Goal: Obtain resource: Obtain resource

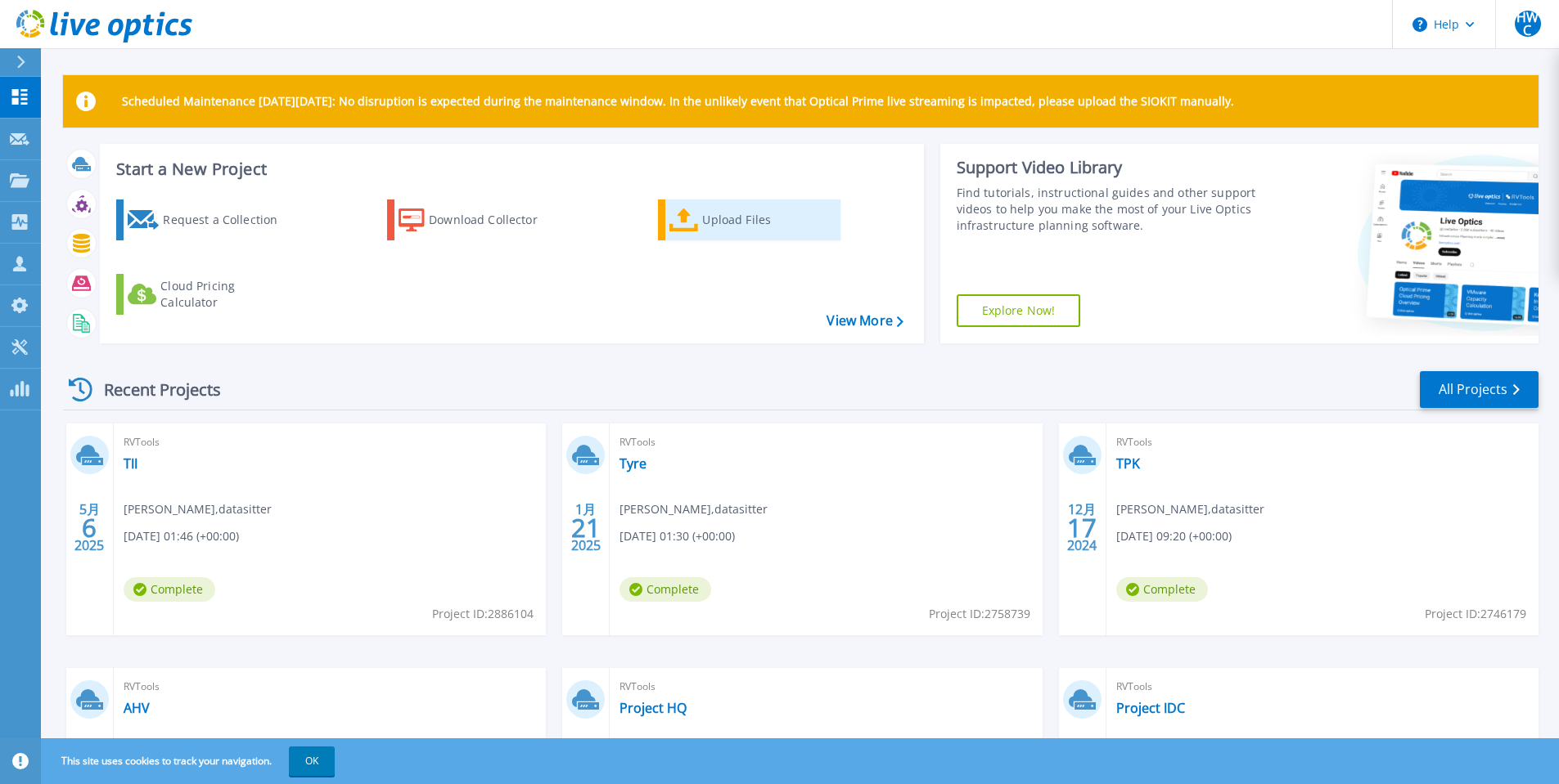
click at [724, 230] on div "Upload Files" at bounding box center [767, 220] width 131 height 33
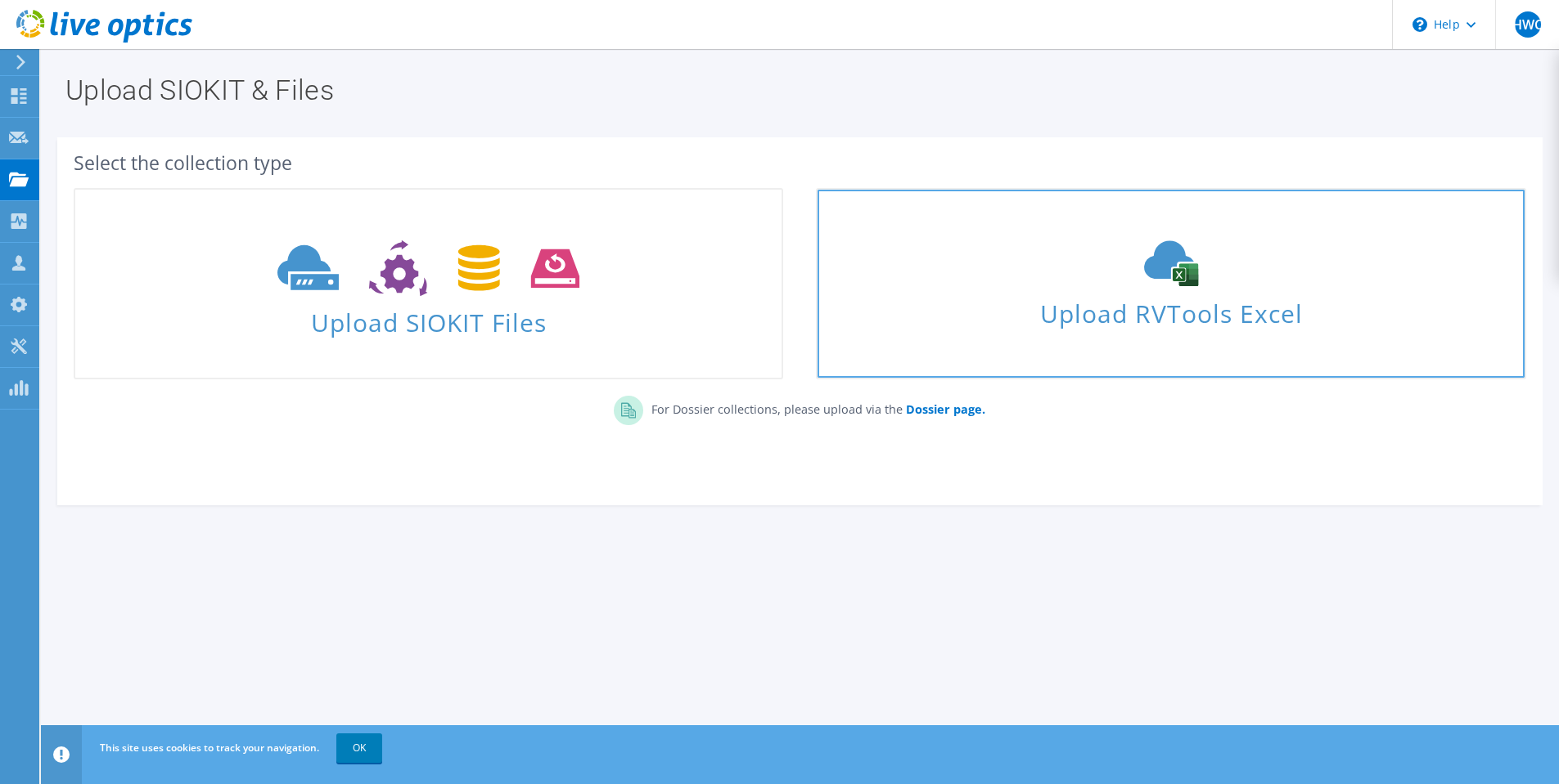
click at [992, 278] on div "Upload RVTools Excel" at bounding box center [1170, 284] width 706 height 87
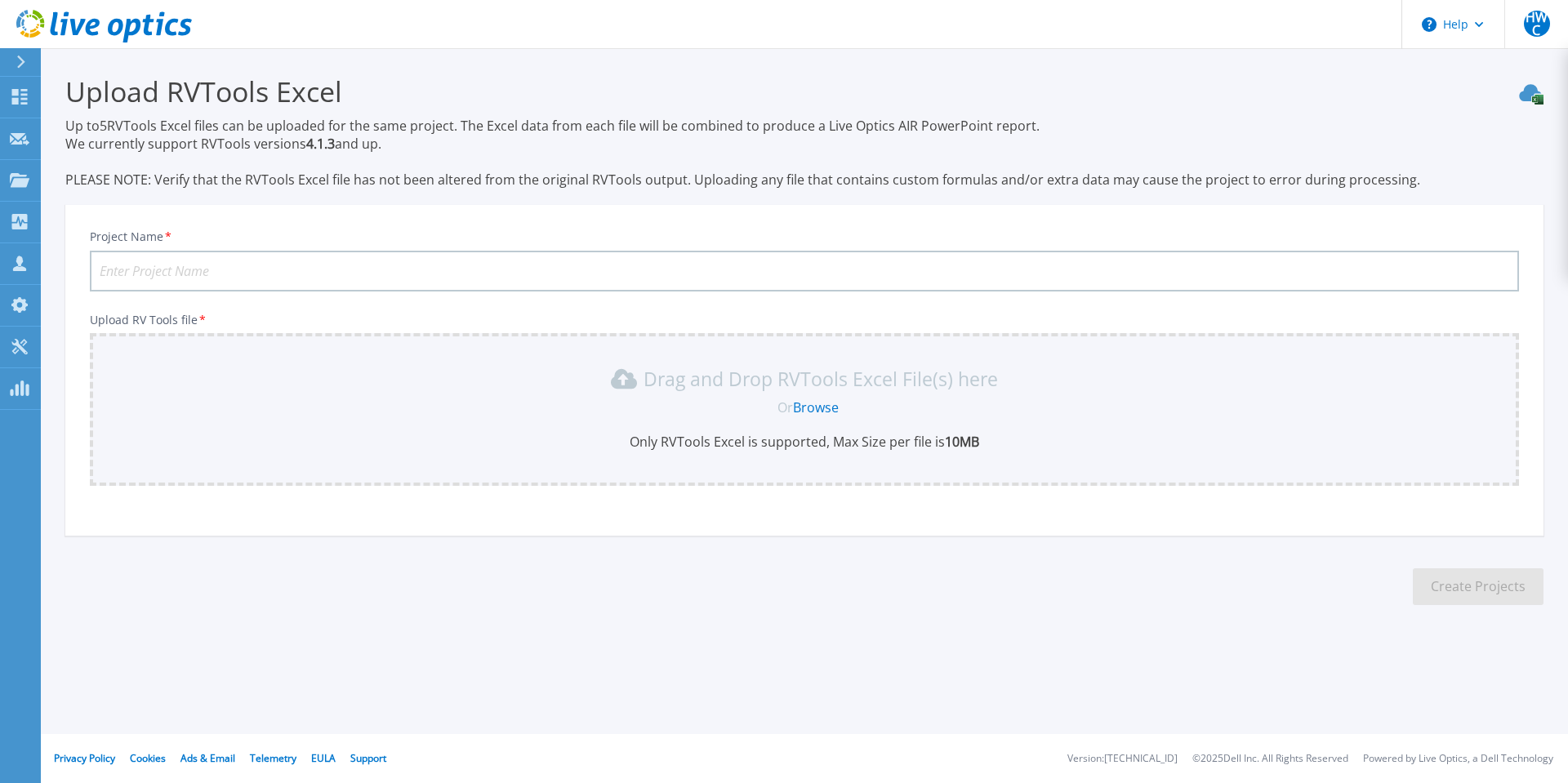
click at [473, 279] on input "Project Name *" at bounding box center [804, 271] width 1429 height 41
click at [308, 268] on input "DR" at bounding box center [804, 271] width 1429 height 41
type input "DR-1"
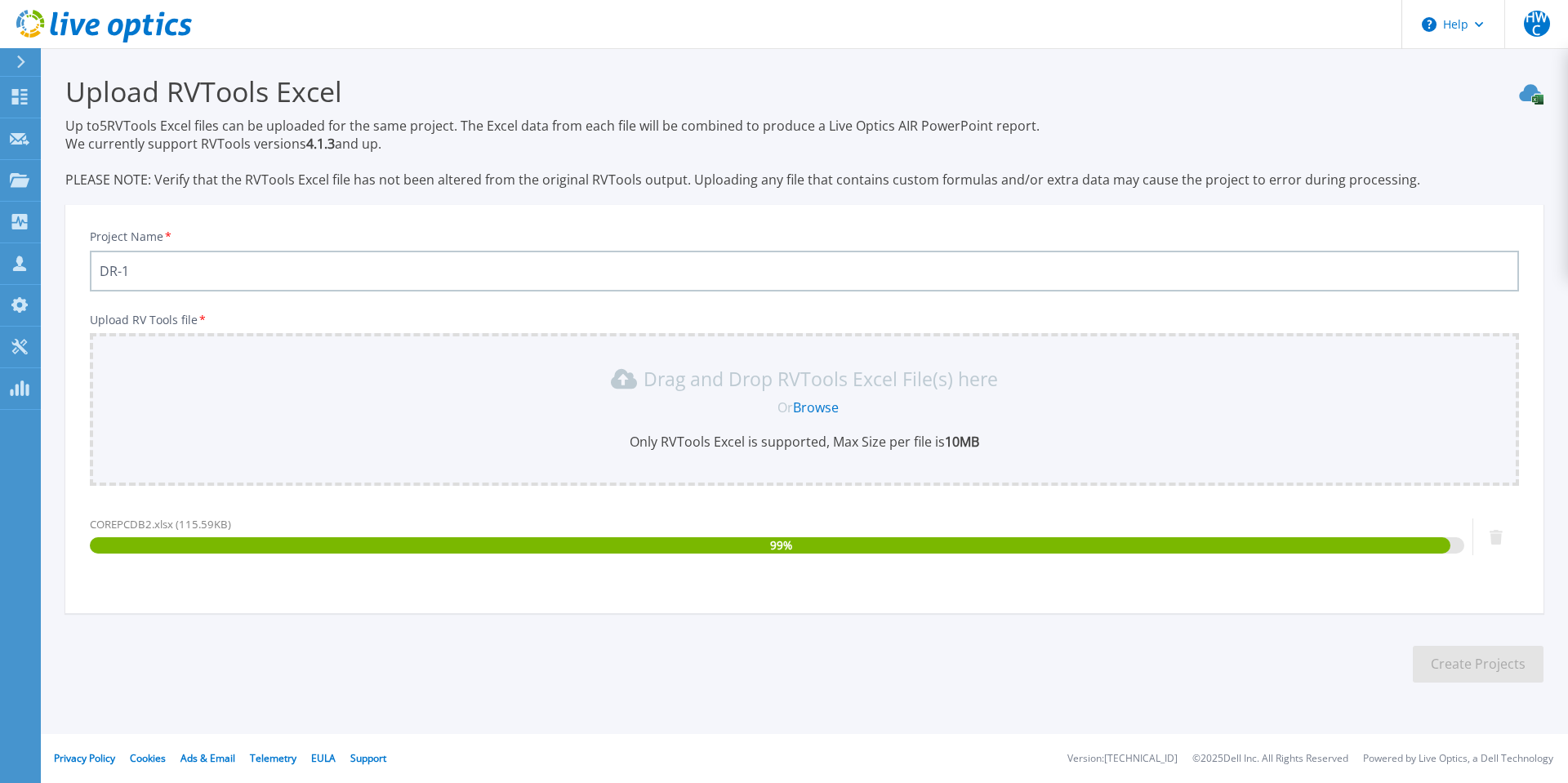
click at [666, 428] on div "Drag and Drop RVTools Excel File(s) here Or Browse Only RVTools Excel is suppor…" at bounding box center [804, 408] width 1409 height 85
click at [1450, 662] on button "Create Projects" at bounding box center [1478, 664] width 130 height 36
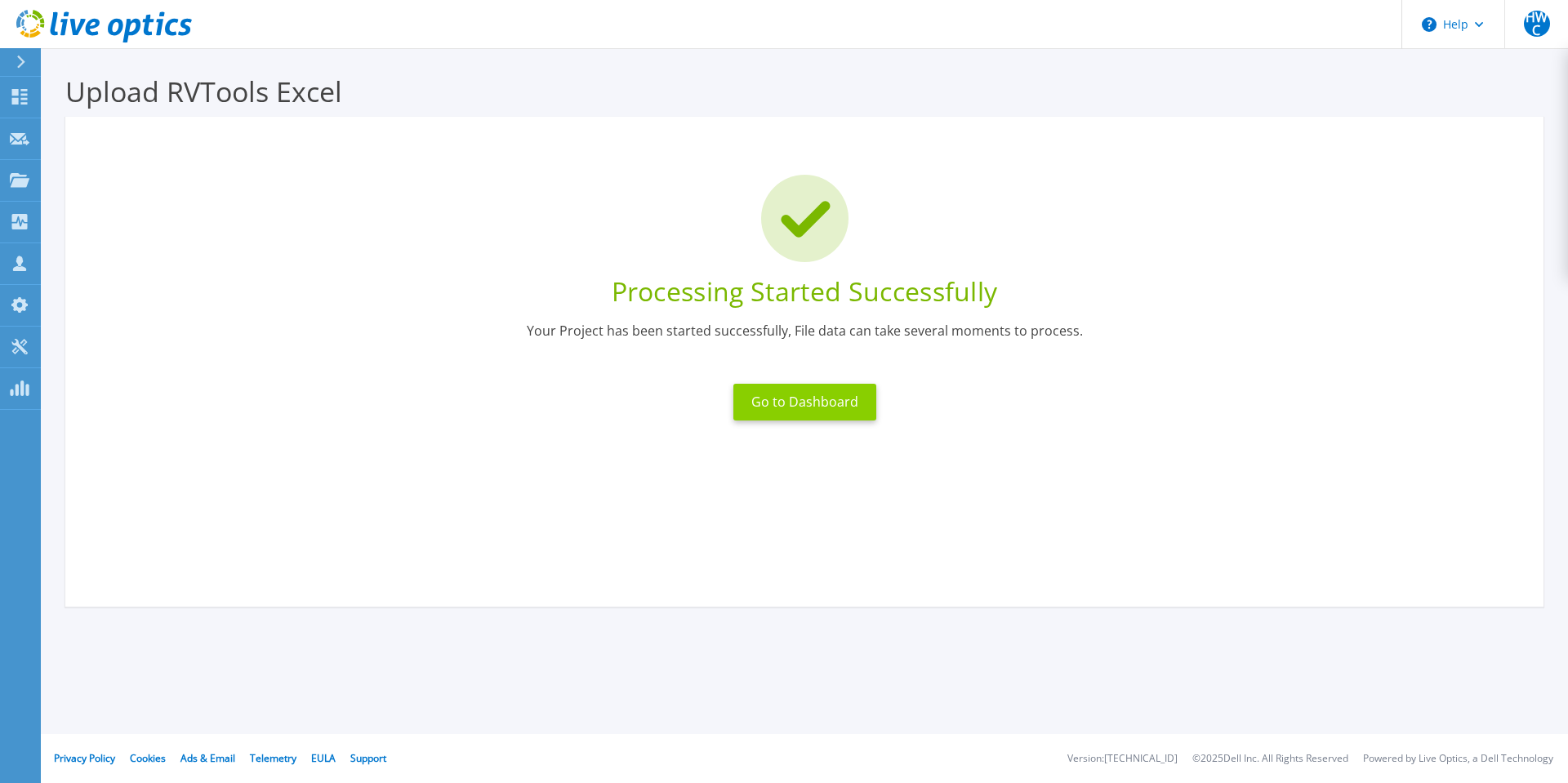
click at [834, 408] on button "Go to Dashboard" at bounding box center [804, 402] width 142 height 36
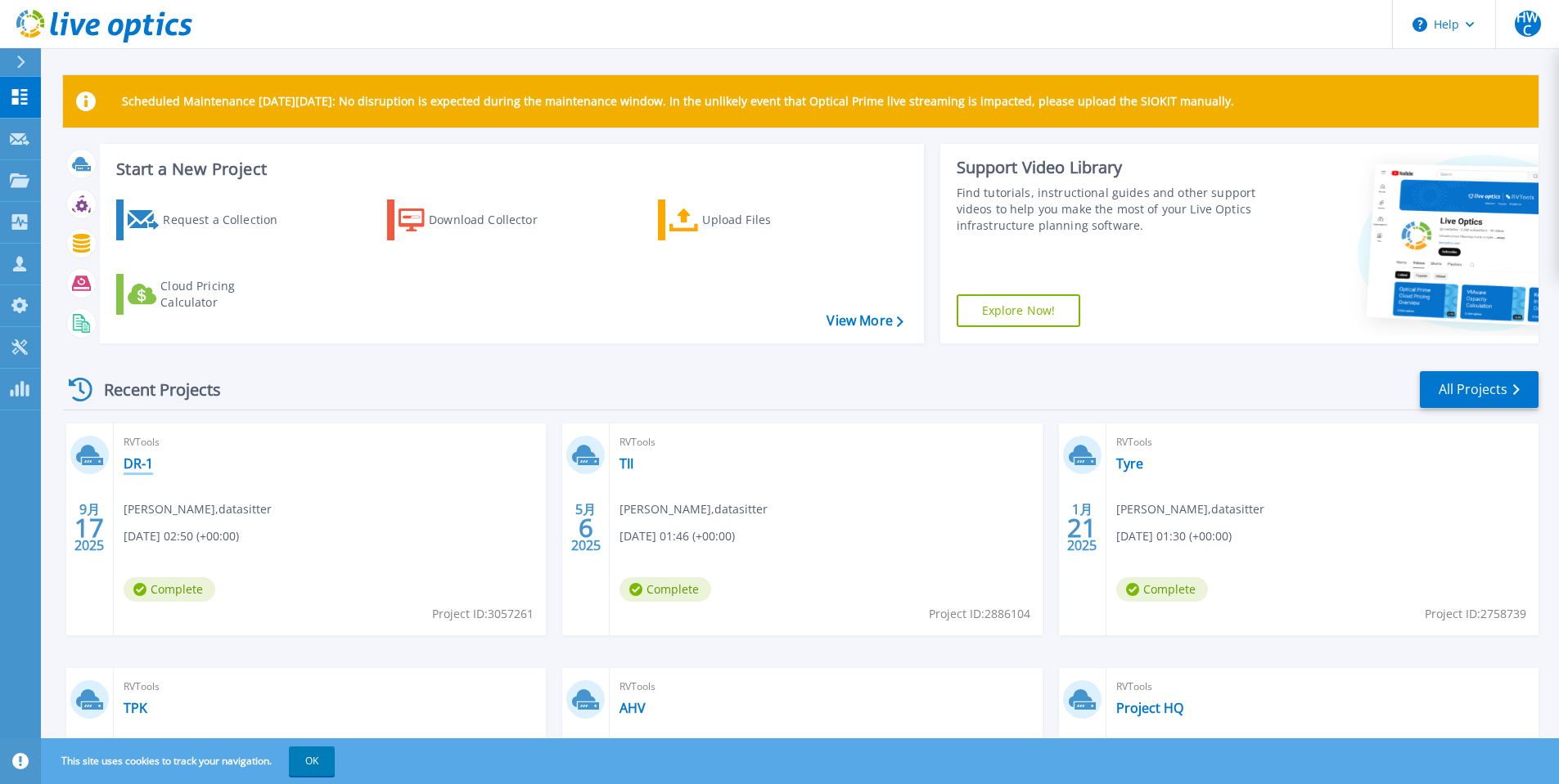
click at [131, 463] on link "DR-1" at bounding box center [138, 464] width 30 height 17
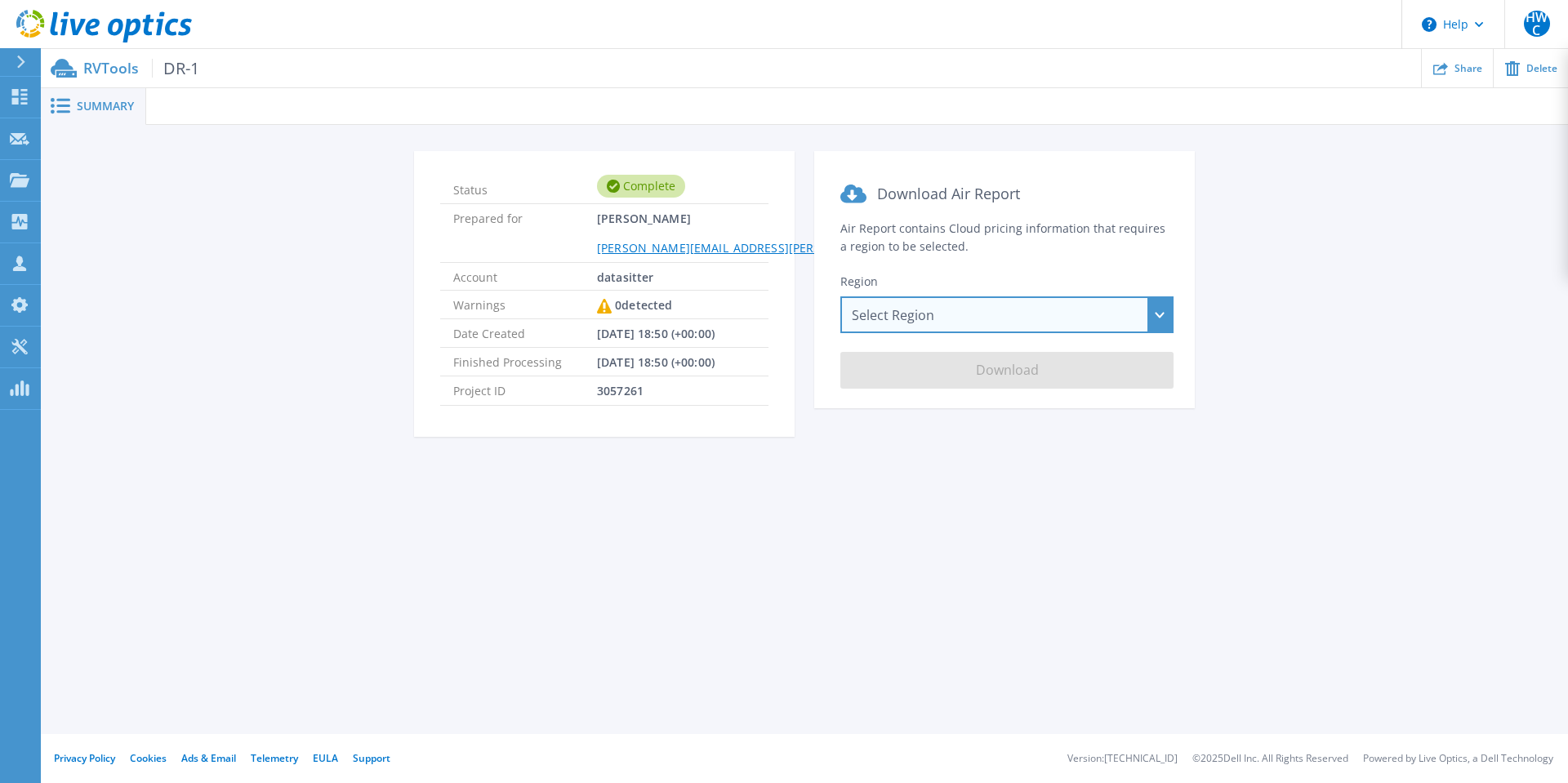
click at [913, 315] on div "Select Region Asia Pacific (Hong Kong) Asia Pacific (Mumbai) Asia Pacific (Seou…" at bounding box center [1006, 315] width 333 height 36
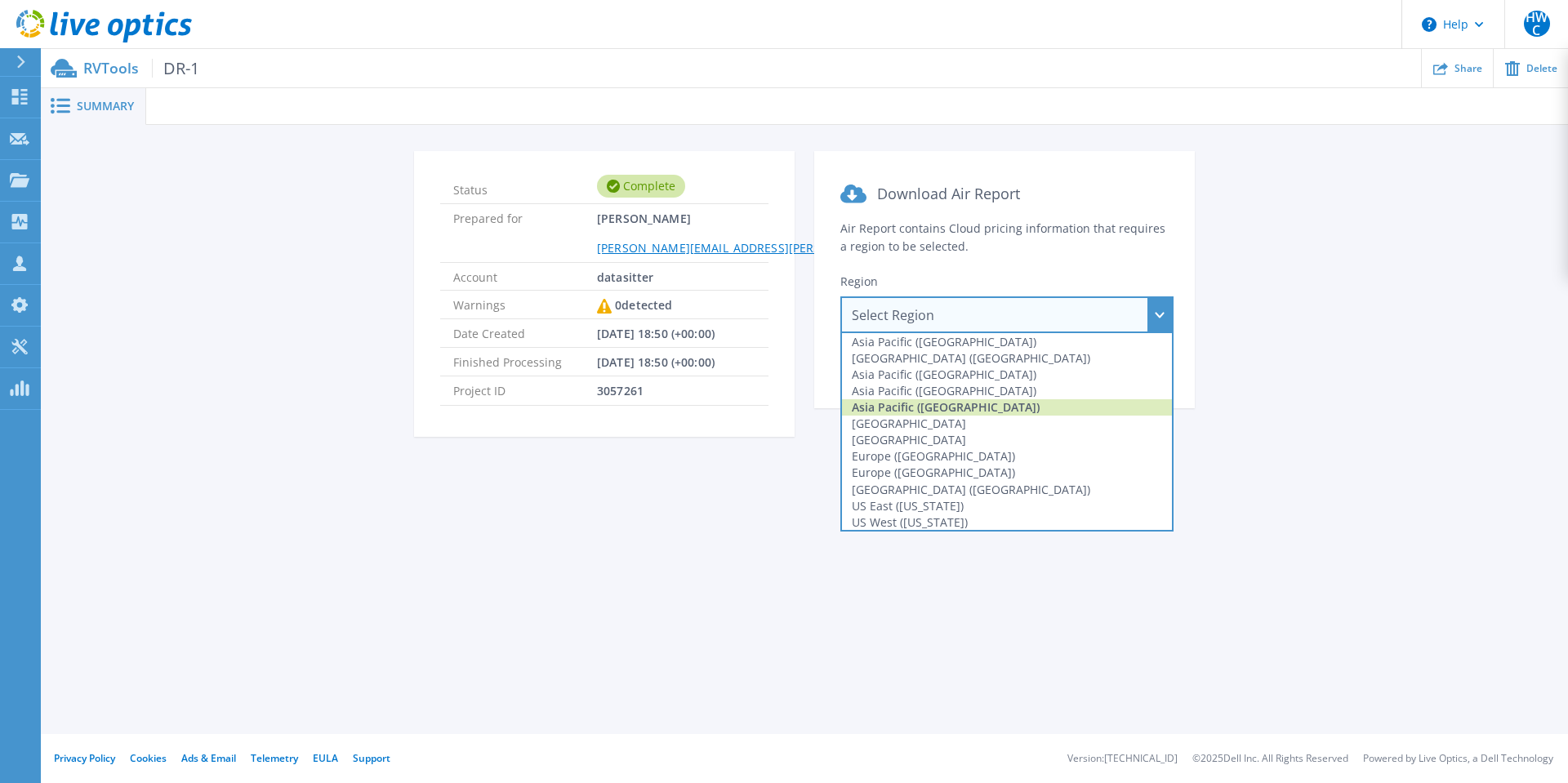
click at [967, 408] on div "Asia Pacific (Tokyo)" at bounding box center [1007, 408] width 330 height 17
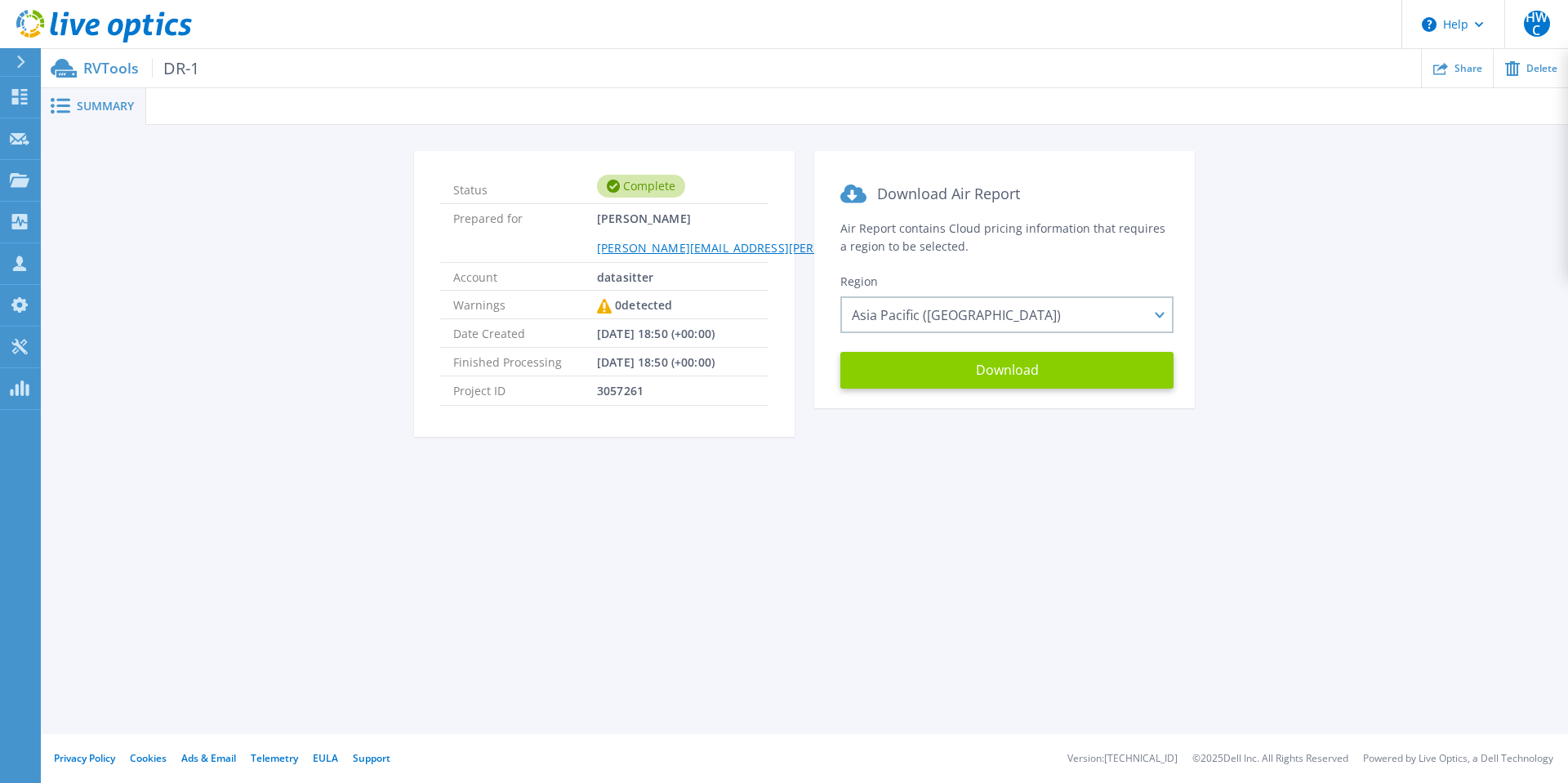
click at [975, 382] on button "Download" at bounding box center [1006, 370] width 333 height 36
click at [50, 26] on icon at bounding box center [104, 26] width 175 height 34
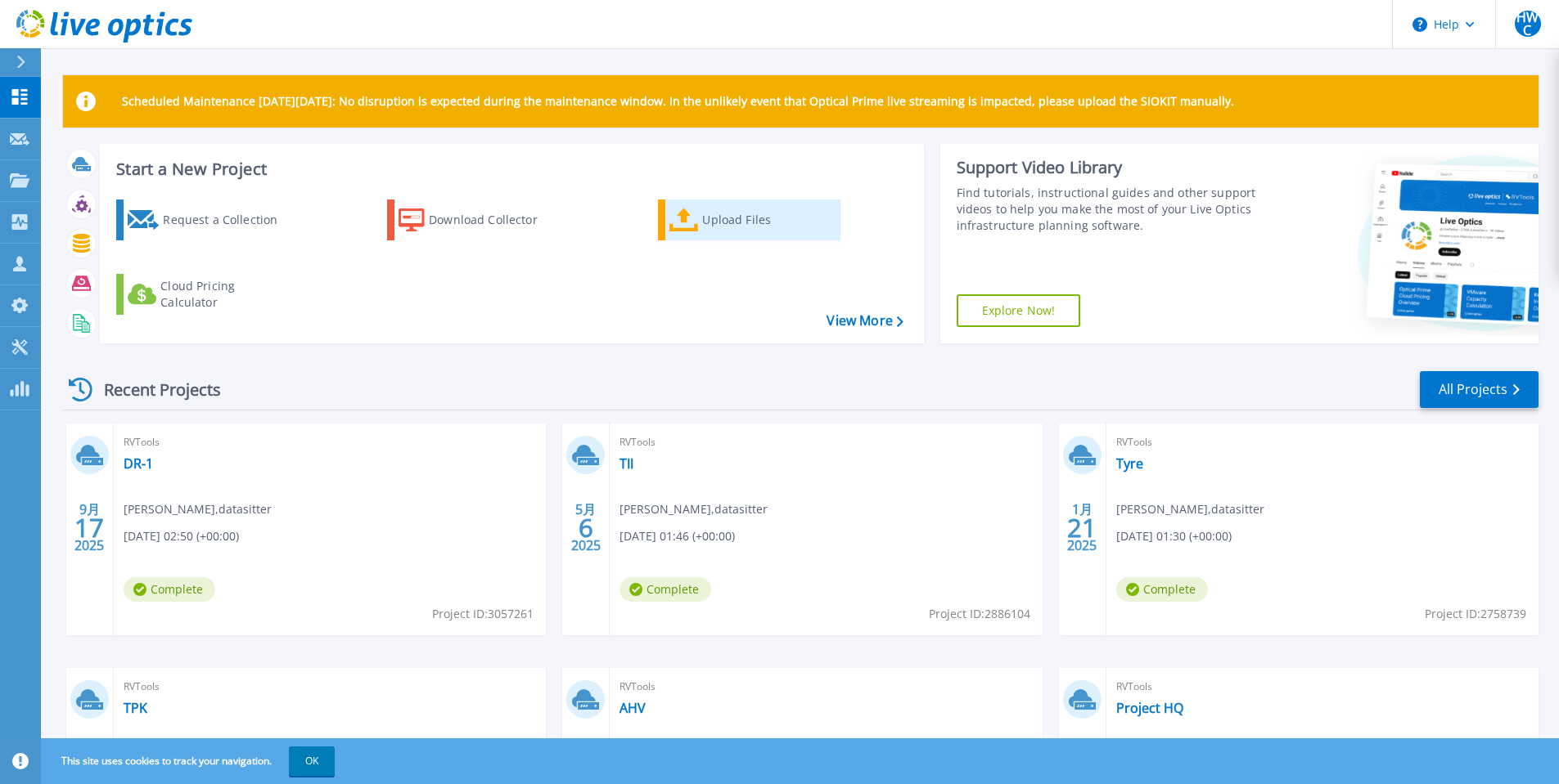
click at [729, 229] on div "Upload Files" at bounding box center [767, 220] width 131 height 33
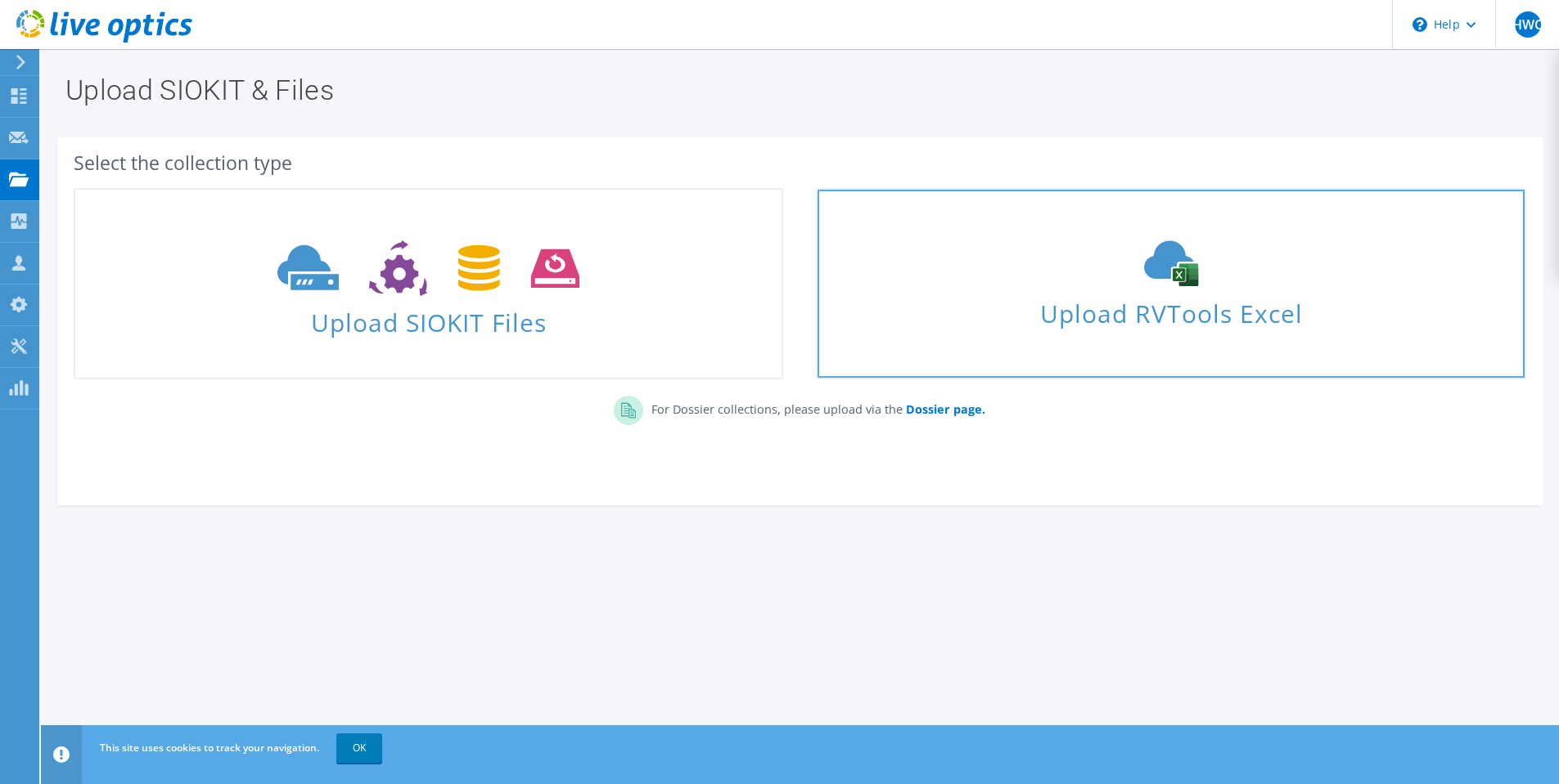
click at [993, 315] on span "Upload RVTools Excel" at bounding box center [1170, 310] width 706 height 35
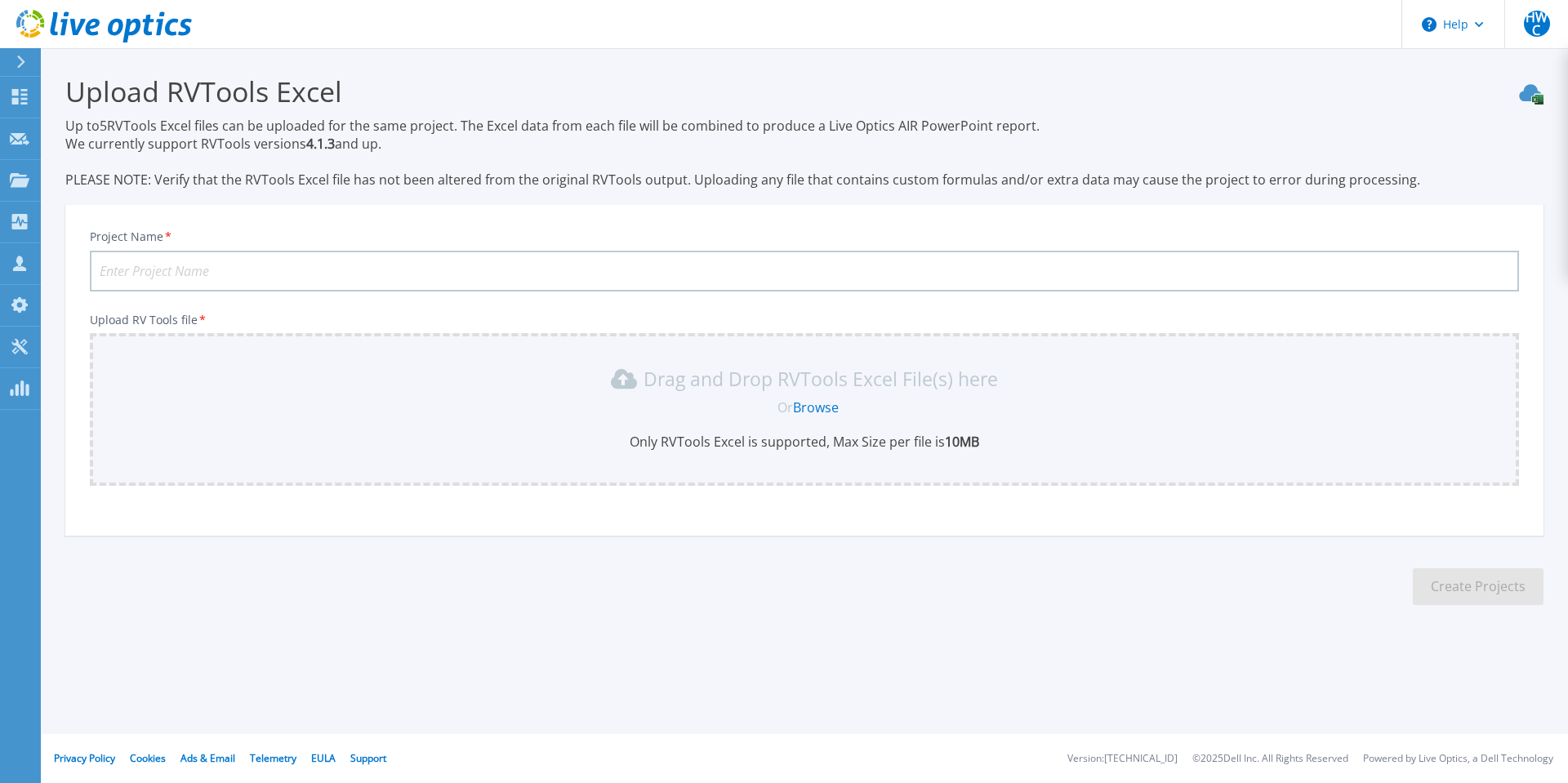
click at [374, 269] on input "Project Name *" at bounding box center [804, 271] width 1429 height 41
type input "DR-2"
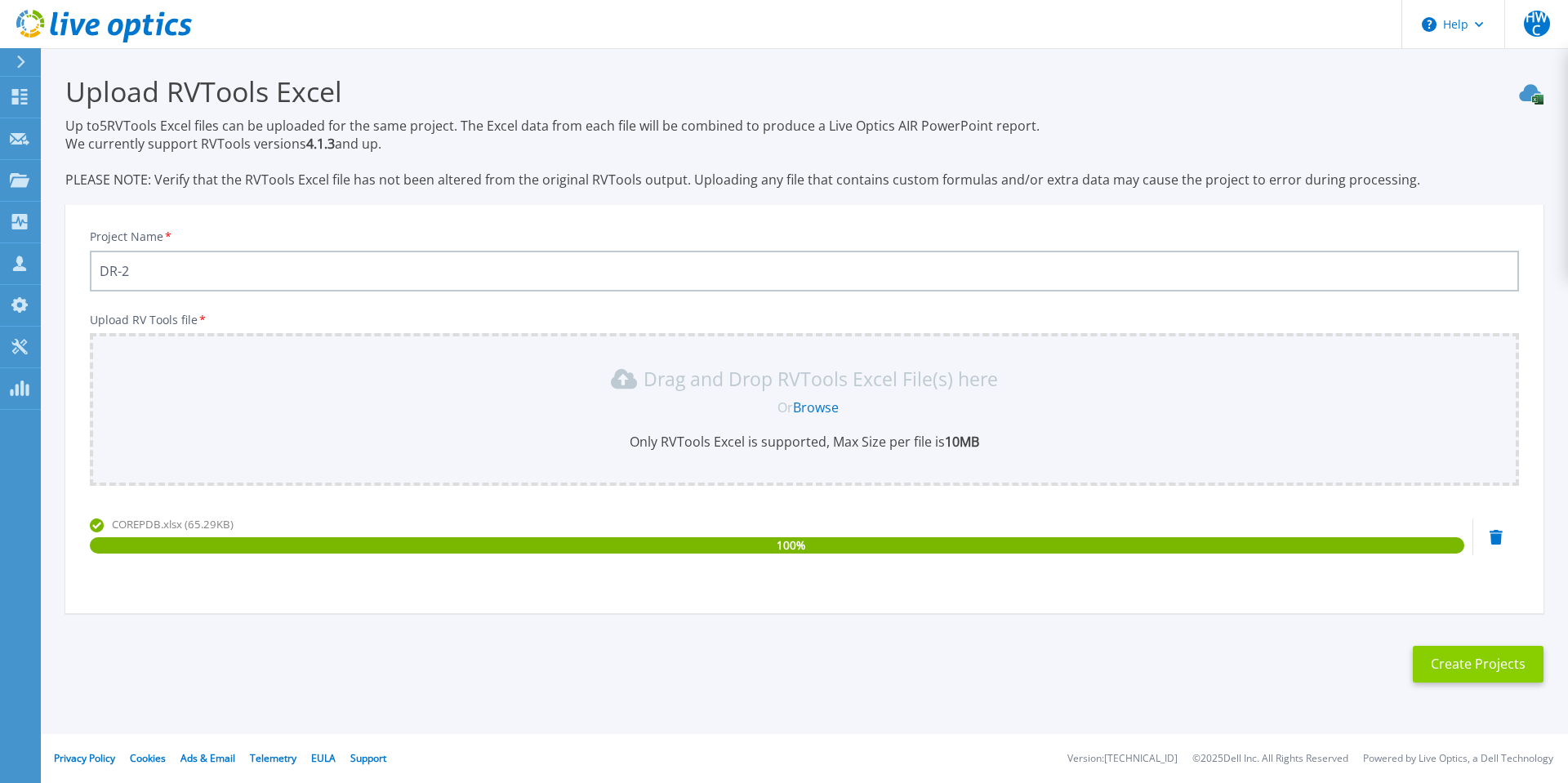
click at [1446, 666] on button "Create Projects" at bounding box center [1478, 664] width 130 height 36
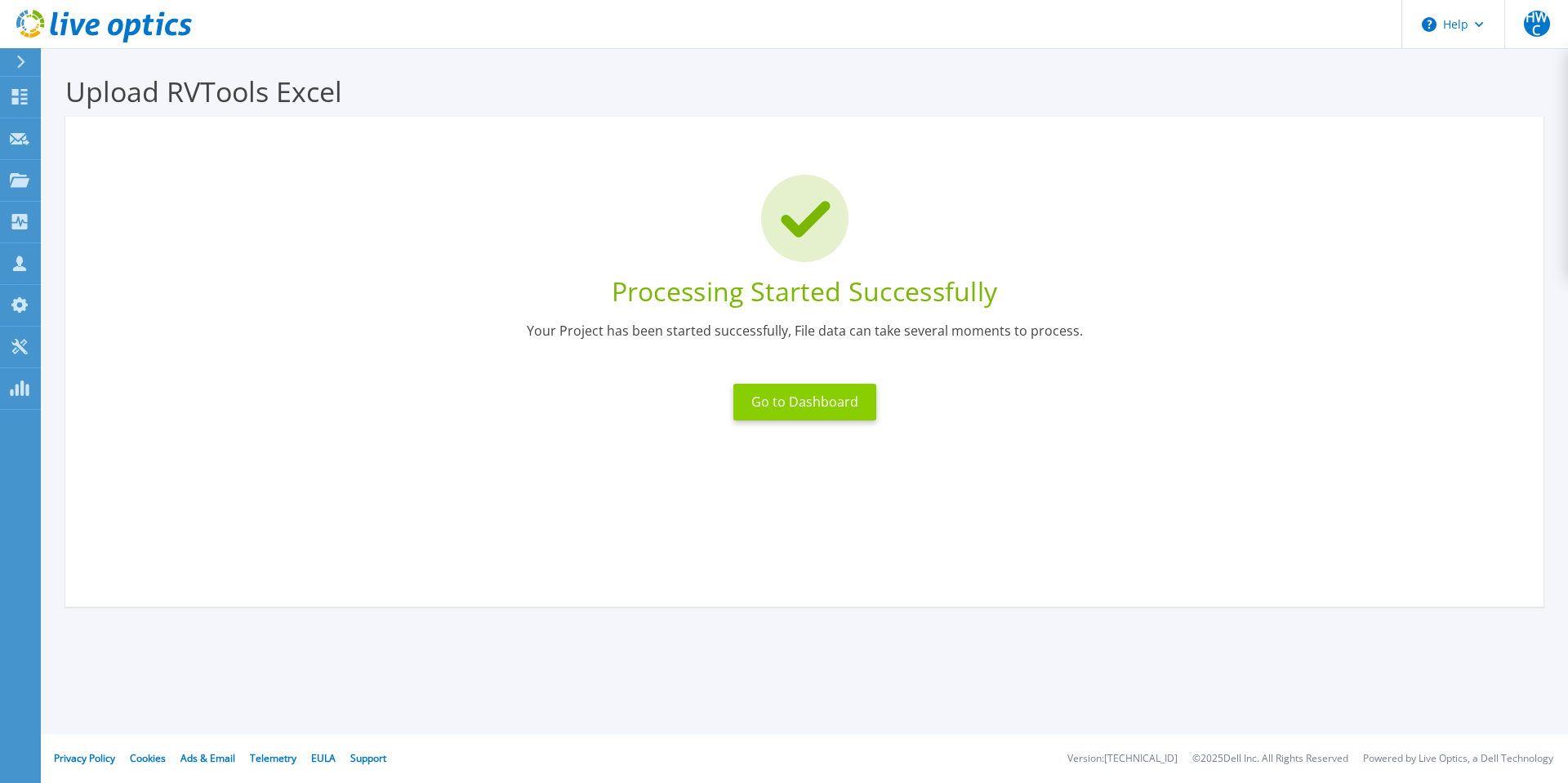
click at [774, 405] on button "Go to Dashboard" at bounding box center [804, 402] width 142 height 36
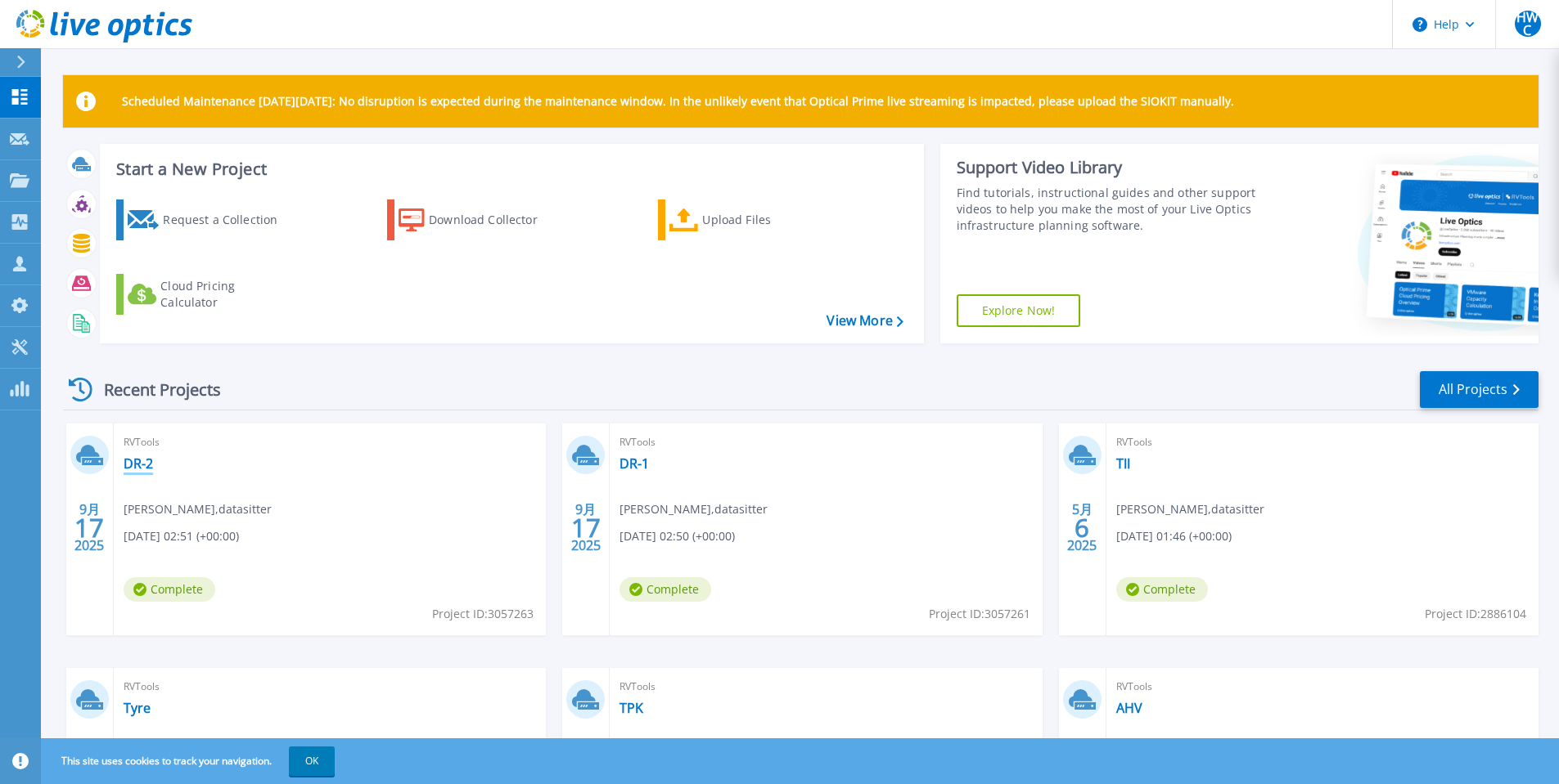
drag, startPoint x: 141, startPoint y: 466, endPoint x: 171, endPoint y: 466, distance: 30.0
click at [141, 466] on link "DR-2" at bounding box center [138, 464] width 30 height 17
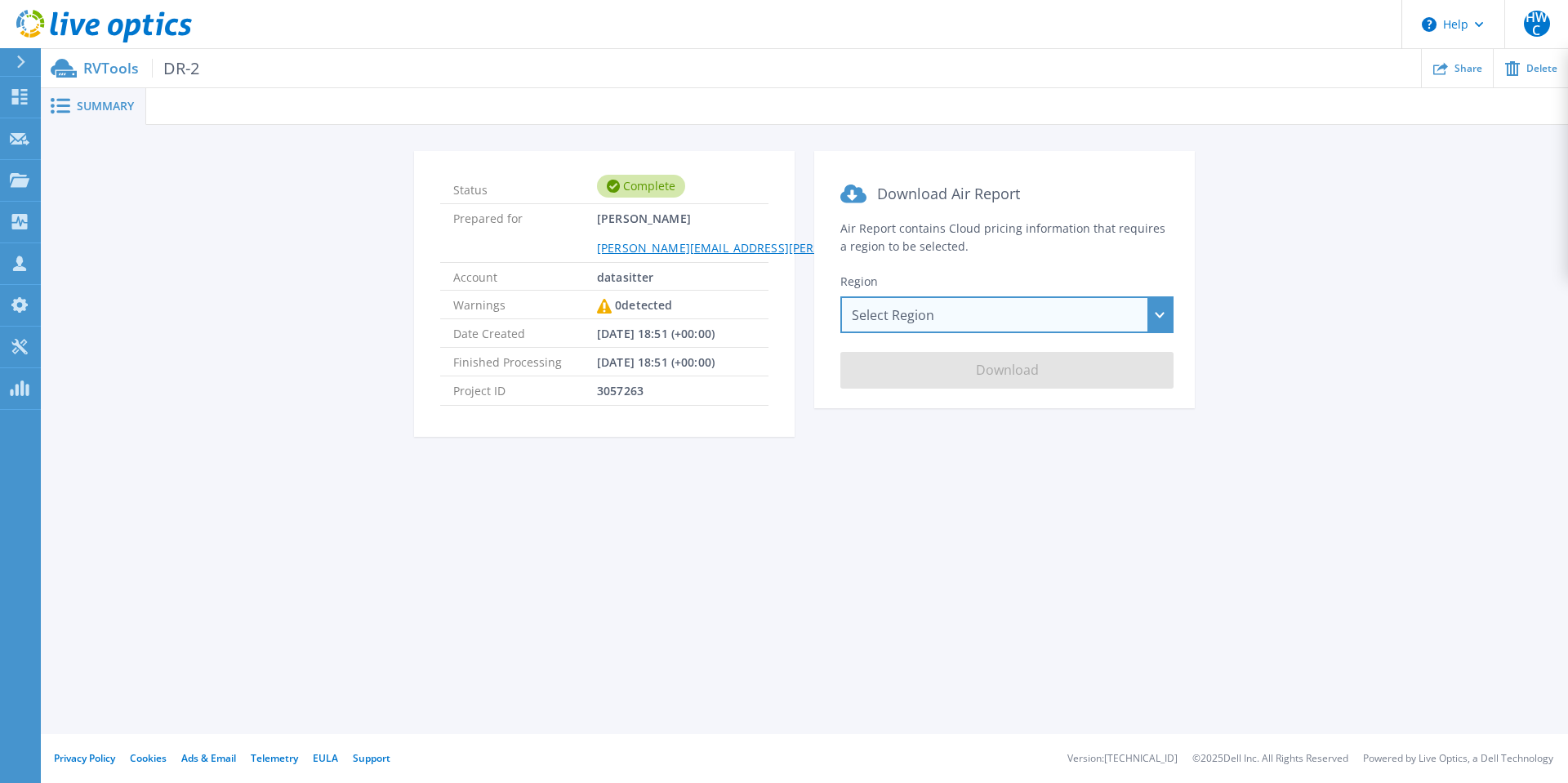
click at [1055, 314] on div "Select Region [GEOGRAPHIC_DATA] ([GEOGRAPHIC_DATA]) [GEOGRAPHIC_DATA] ([GEOGRAP…" at bounding box center [1006, 315] width 333 height 36
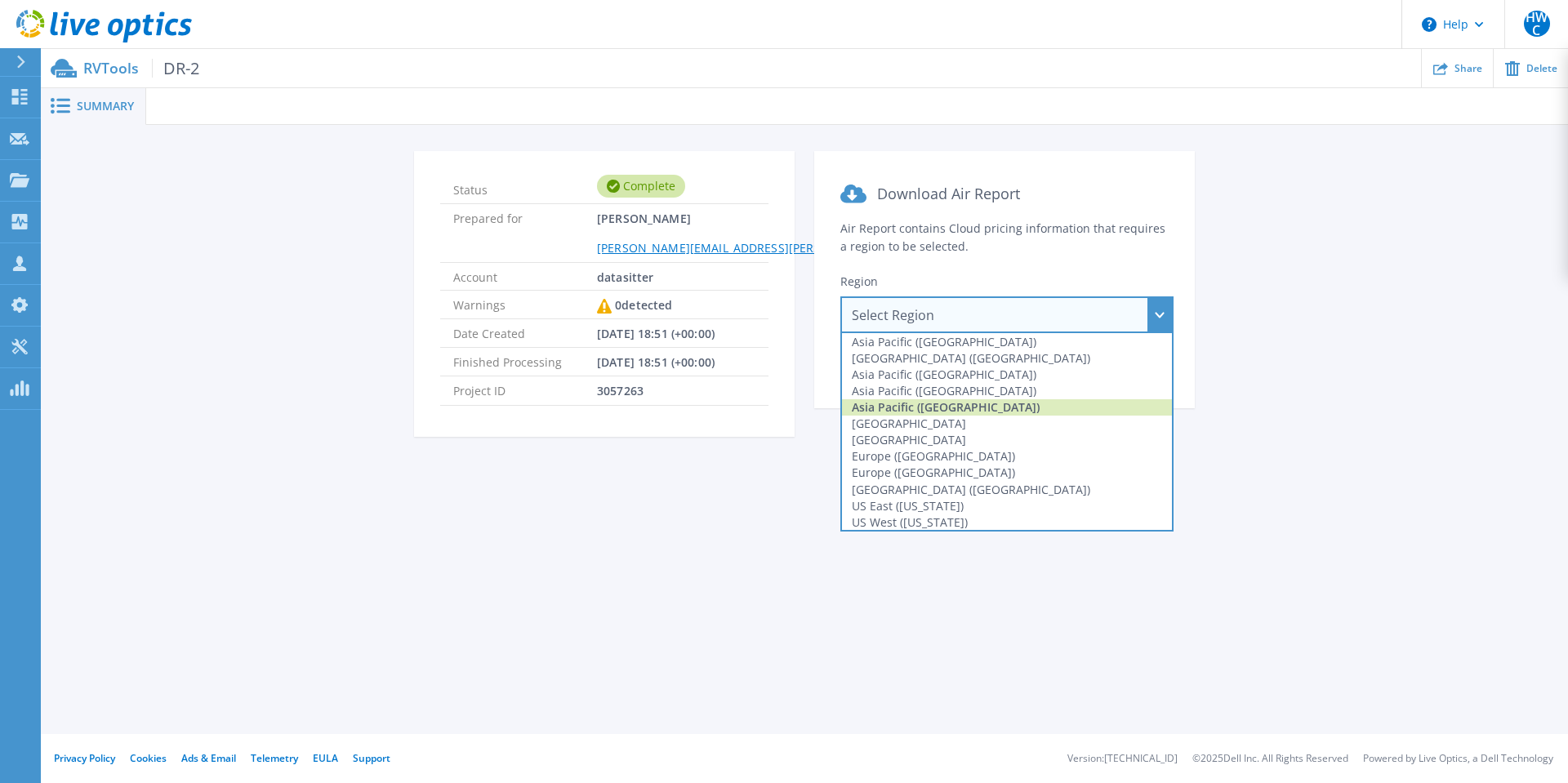
click at [936, 410] on div "Asia Pacific ([GEOGRAPHIC_DATA])" at bounding box center [1007, 408] width 330 height 17
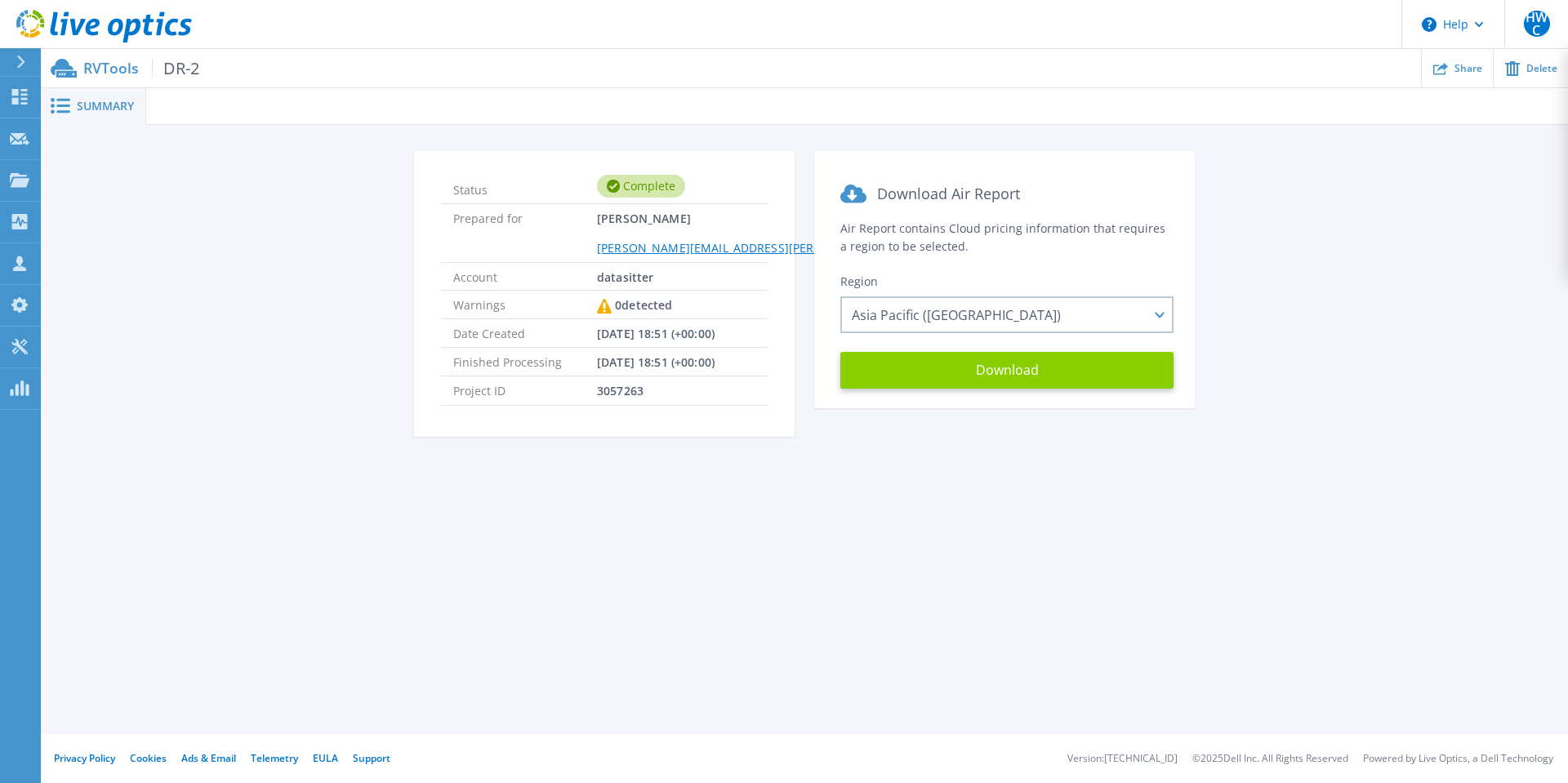
click at [958, 382] on button "Download" at bounding box center [1006, 370] width 333 height 36
click at [81, 24] on icon at bounding box center [78, 27] width 16 height 17
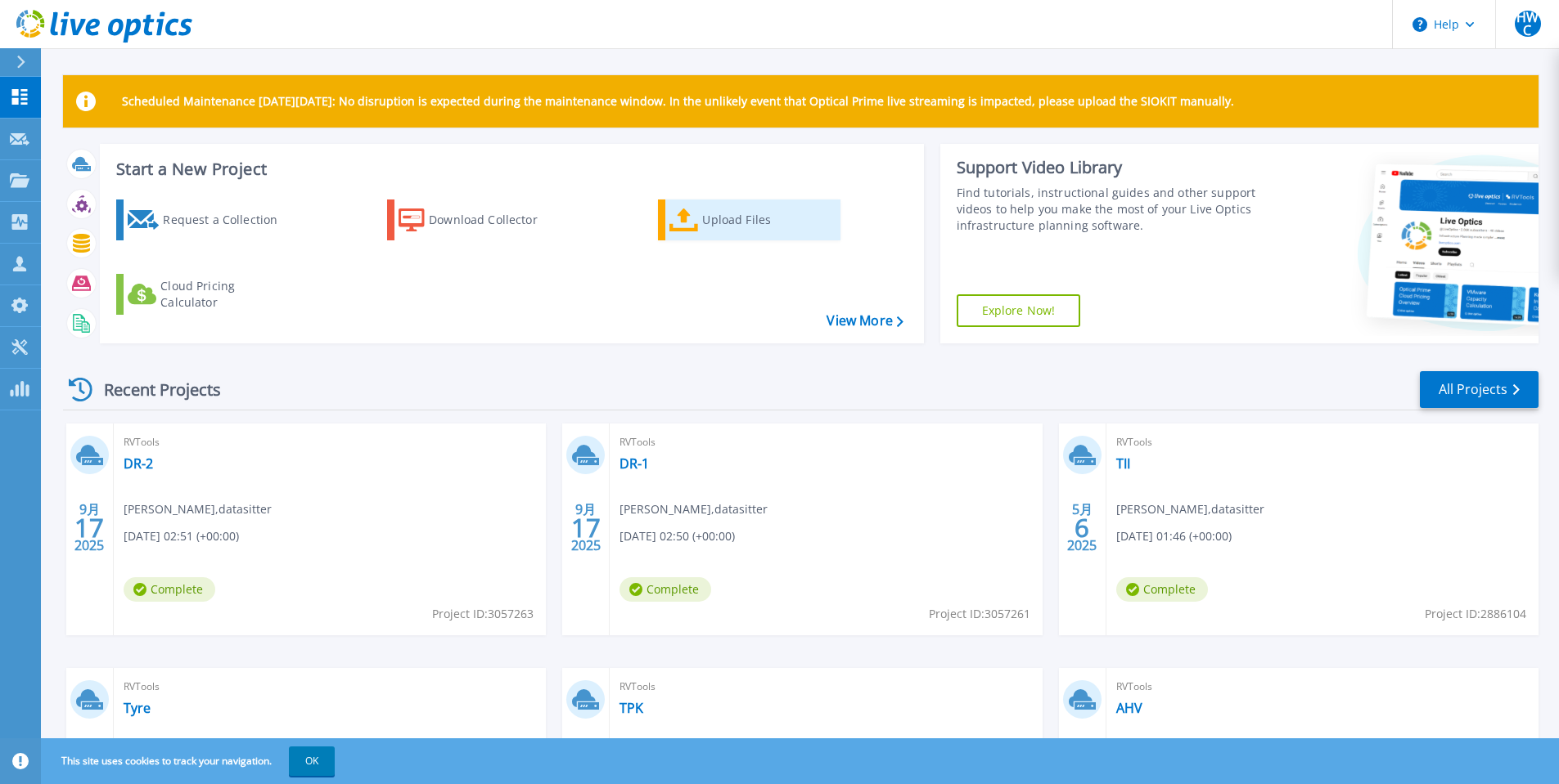
click at [728, 234] on div "Upload Files" at bounding box center [767, 220] width 131 height 33
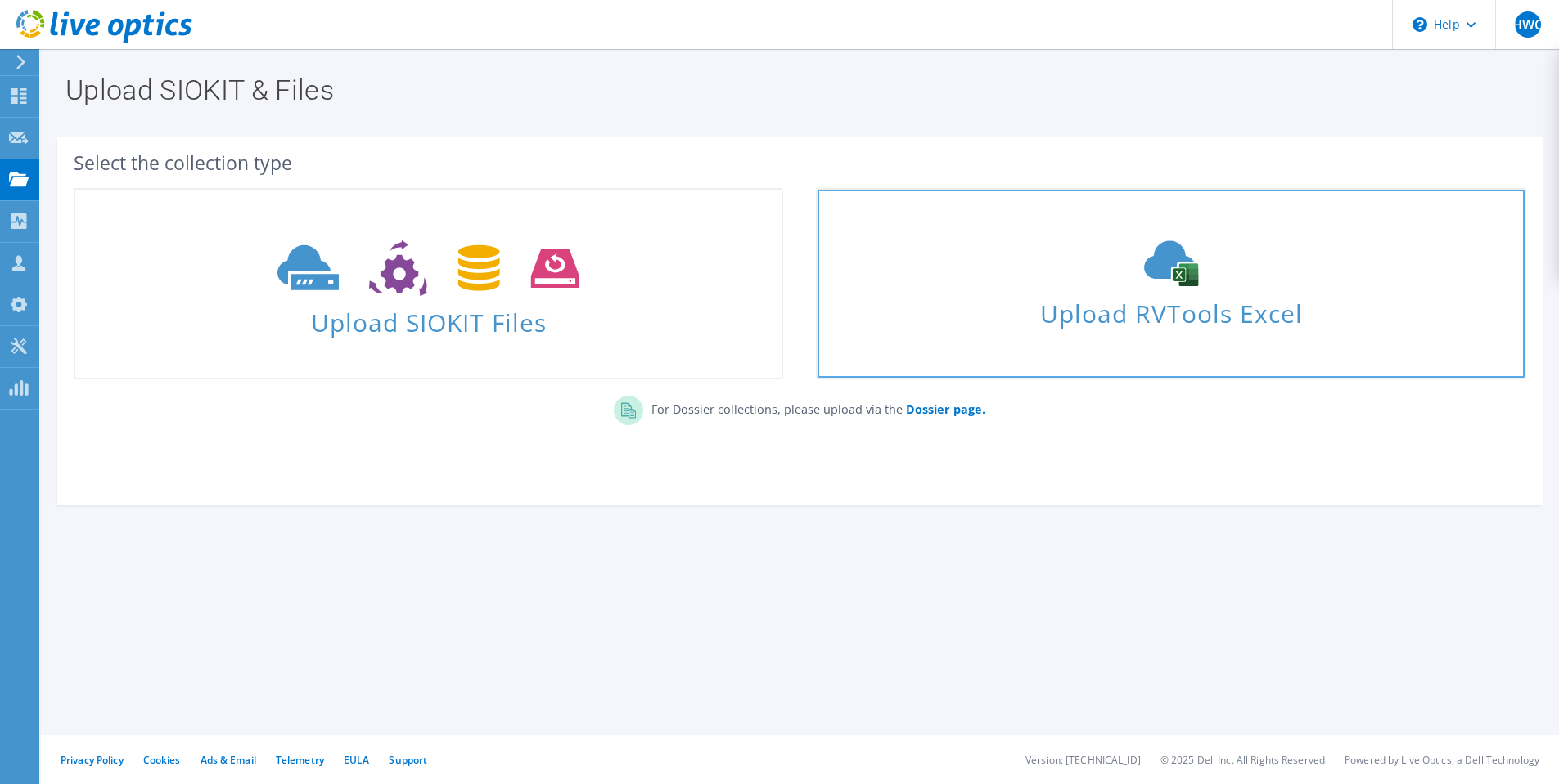
click at [1058, 312] on span "Upload RVTools Excel" at bounding box center [1170, 310] width 706 height 35
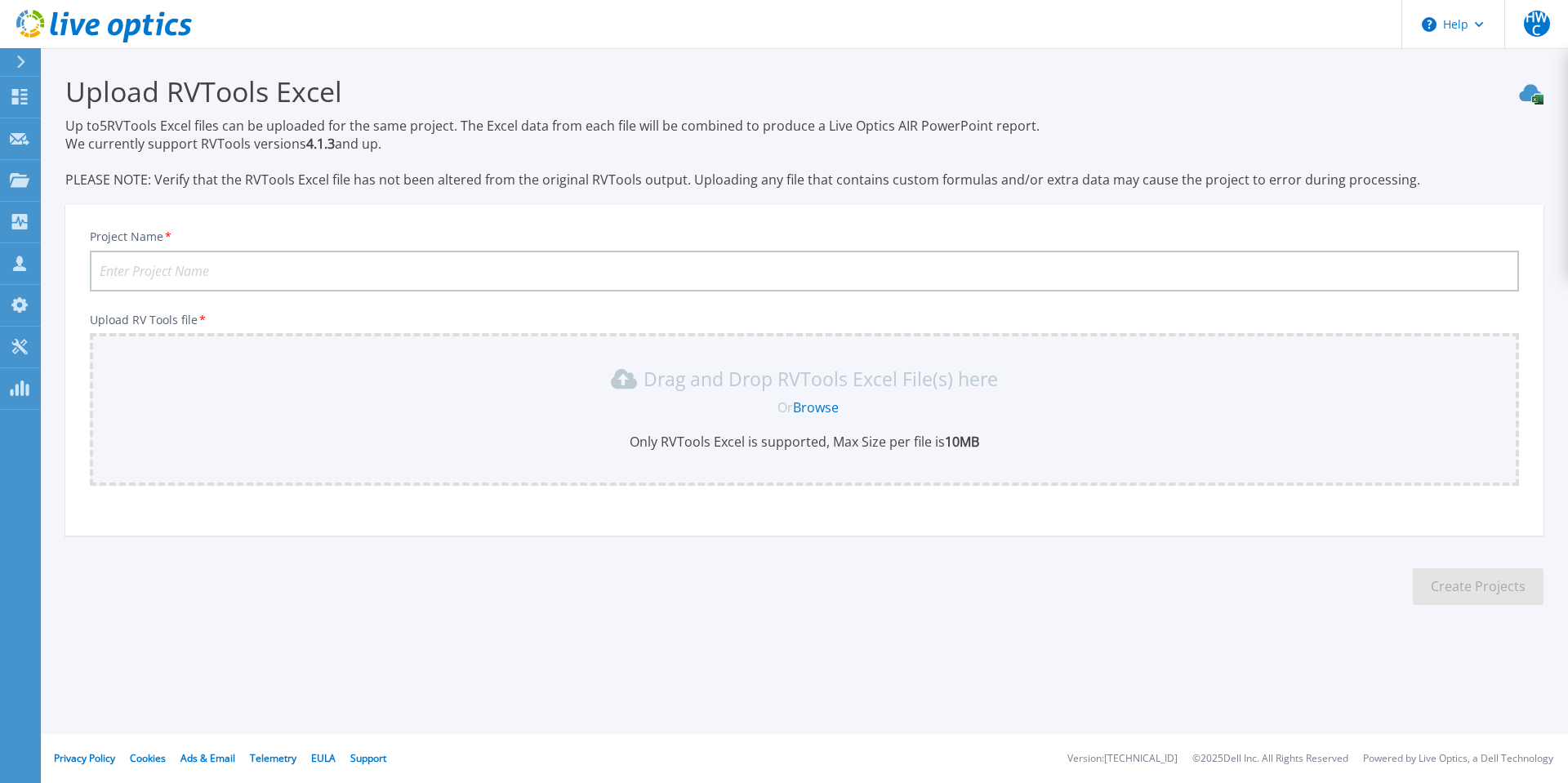
click at [429, 273] on input "Project Name *" at bounding box center [804, 271] width 1429 height 41
type input "DR-3"
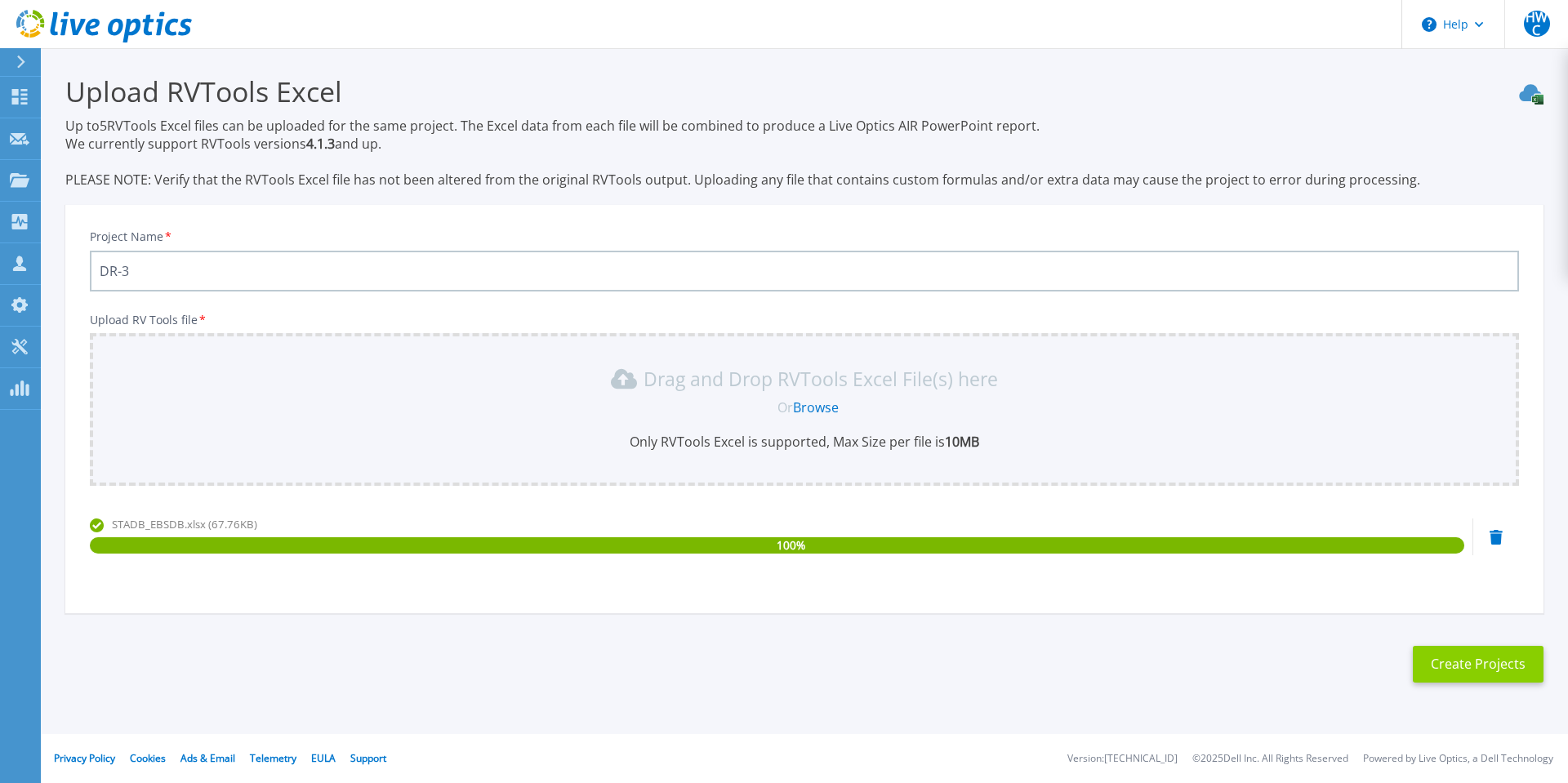
click at [1481, 674] on button "Create Projects" at bounding box center [1478, 664] width 130 height 36
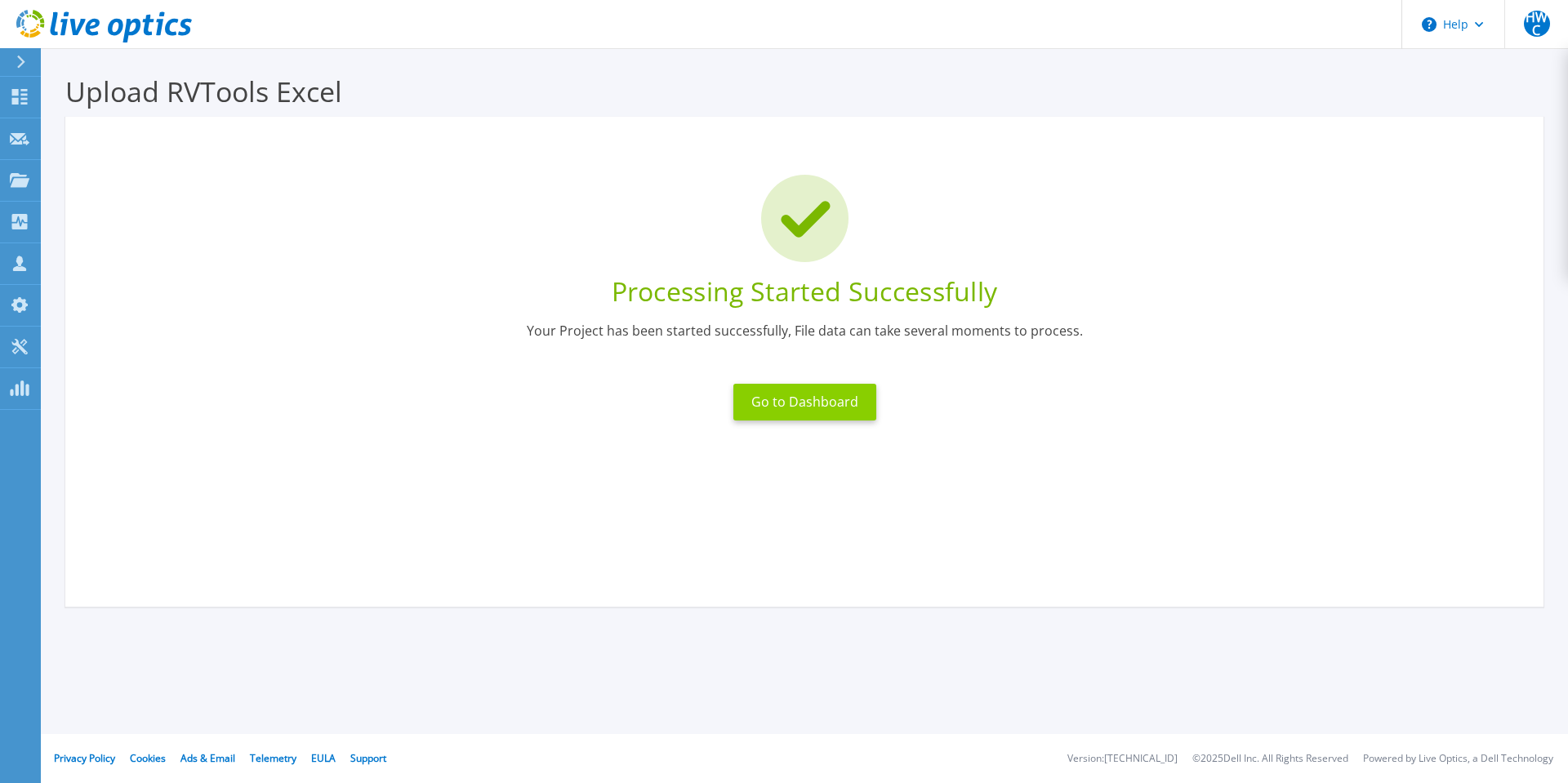
click at [817, 407] on button "Go to Dashboard" at bounding box center [804, 402] width 142 height 36
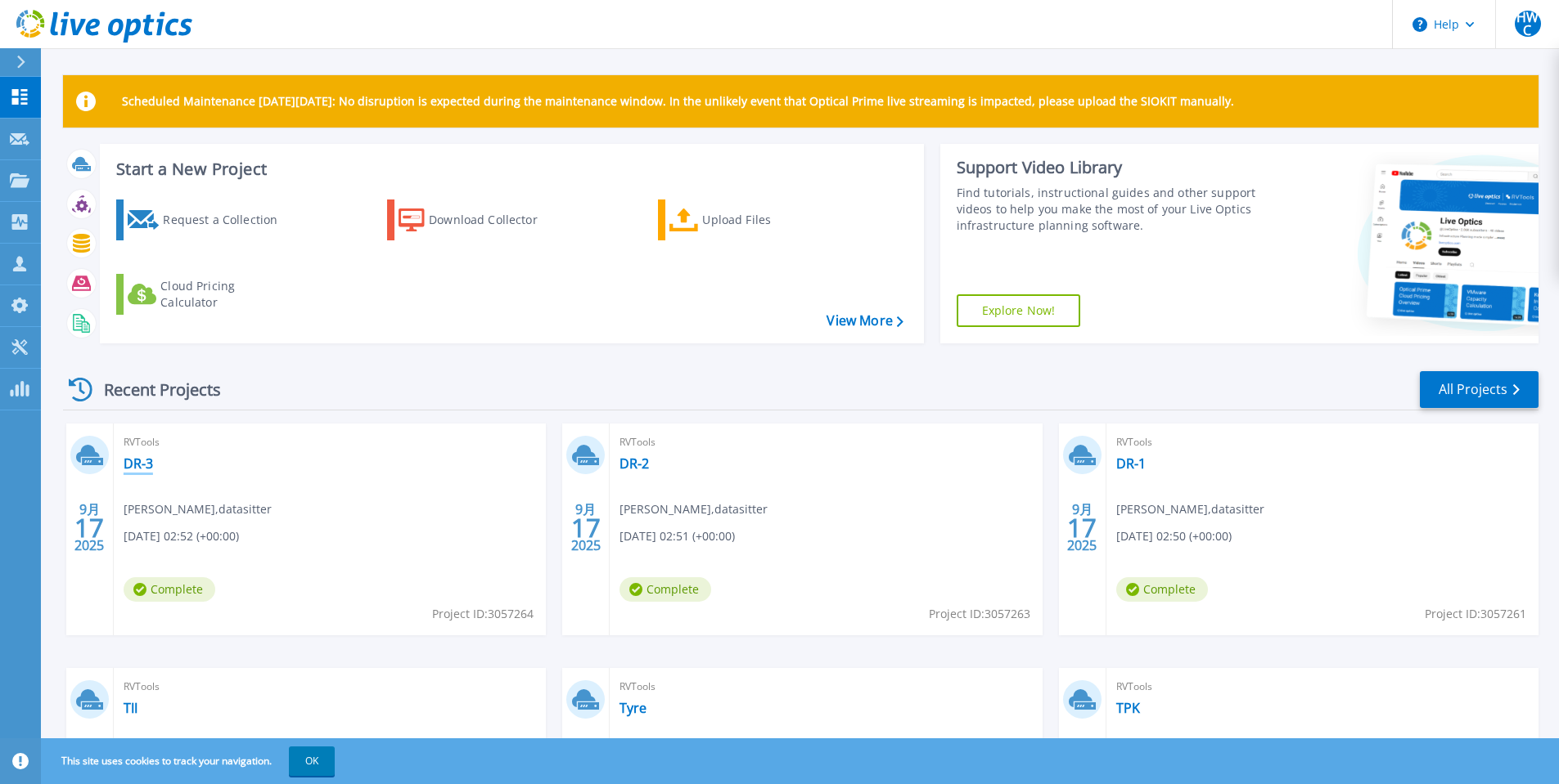
click at [144, 463] on link "DR-3" at bounding box center [138, 464] width 30 height 17
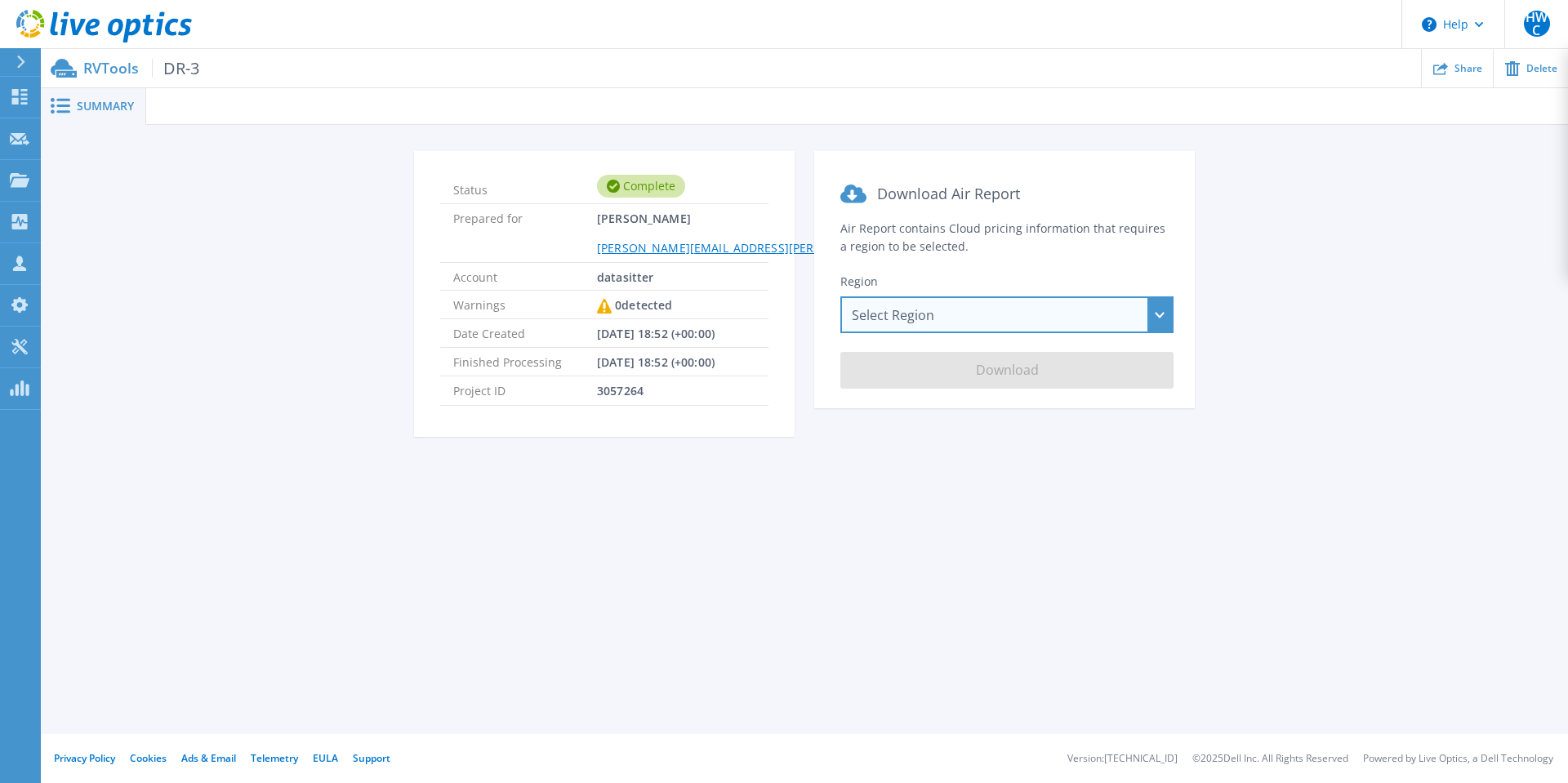
click at [1021, 312] on div "Select Region [GEOGRAPHIC_DATA] ([GEOGRAPHIC_DATA]) [GEOGRAPHIC_DATA] ([GEOGRAP…" at bounding box center [1006, 315] width 333 height 36
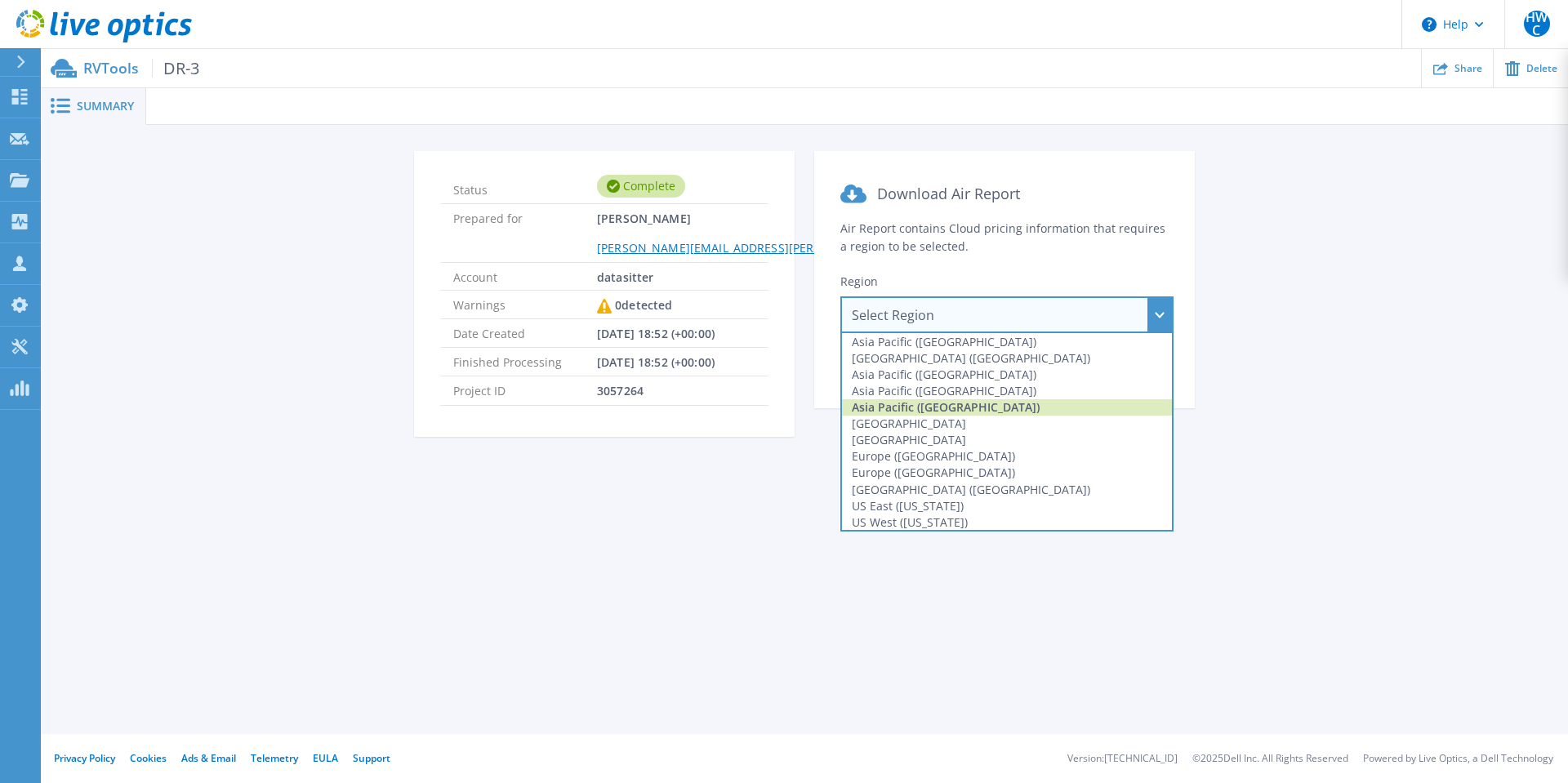
click at [956, 409] on div "Asia Pacific ([GEOGRAPHIC_DATA])" at bounding box center [1007, 408] width 330 height 17
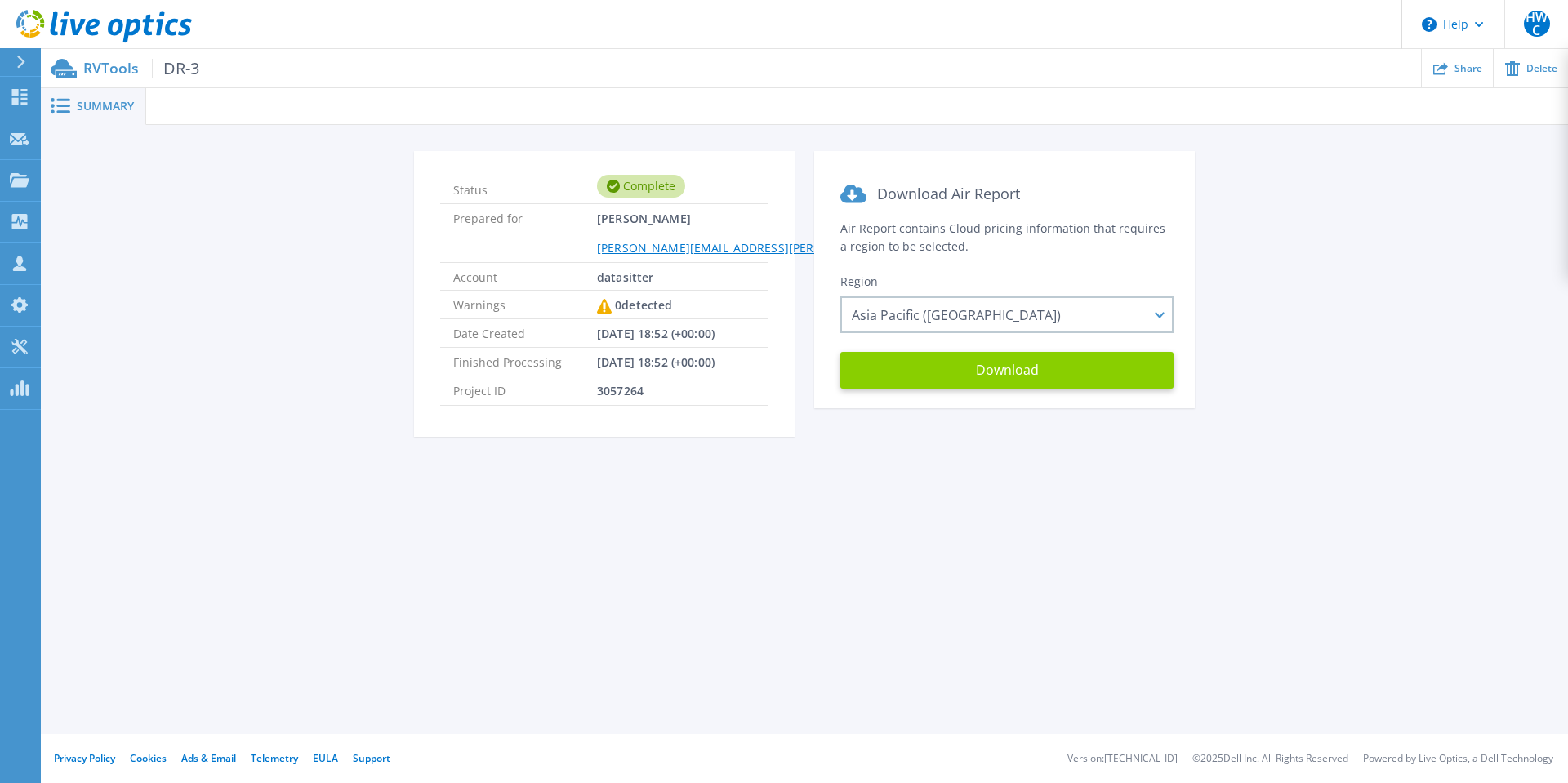
click at [981, 386] on button "Download" at bounding box center [1006, 370] width 333 height 36
click at [1370, 224] on div "Status Complete Prepared for [PERSON_NAME] Chang [EMAIL_ADDRESS][PERSON_NAME][D…" at bounding box center [804, 304] width 1478 height 306
click at [164, 36] on icon at bounding box center [104, 26] width 175 height 34
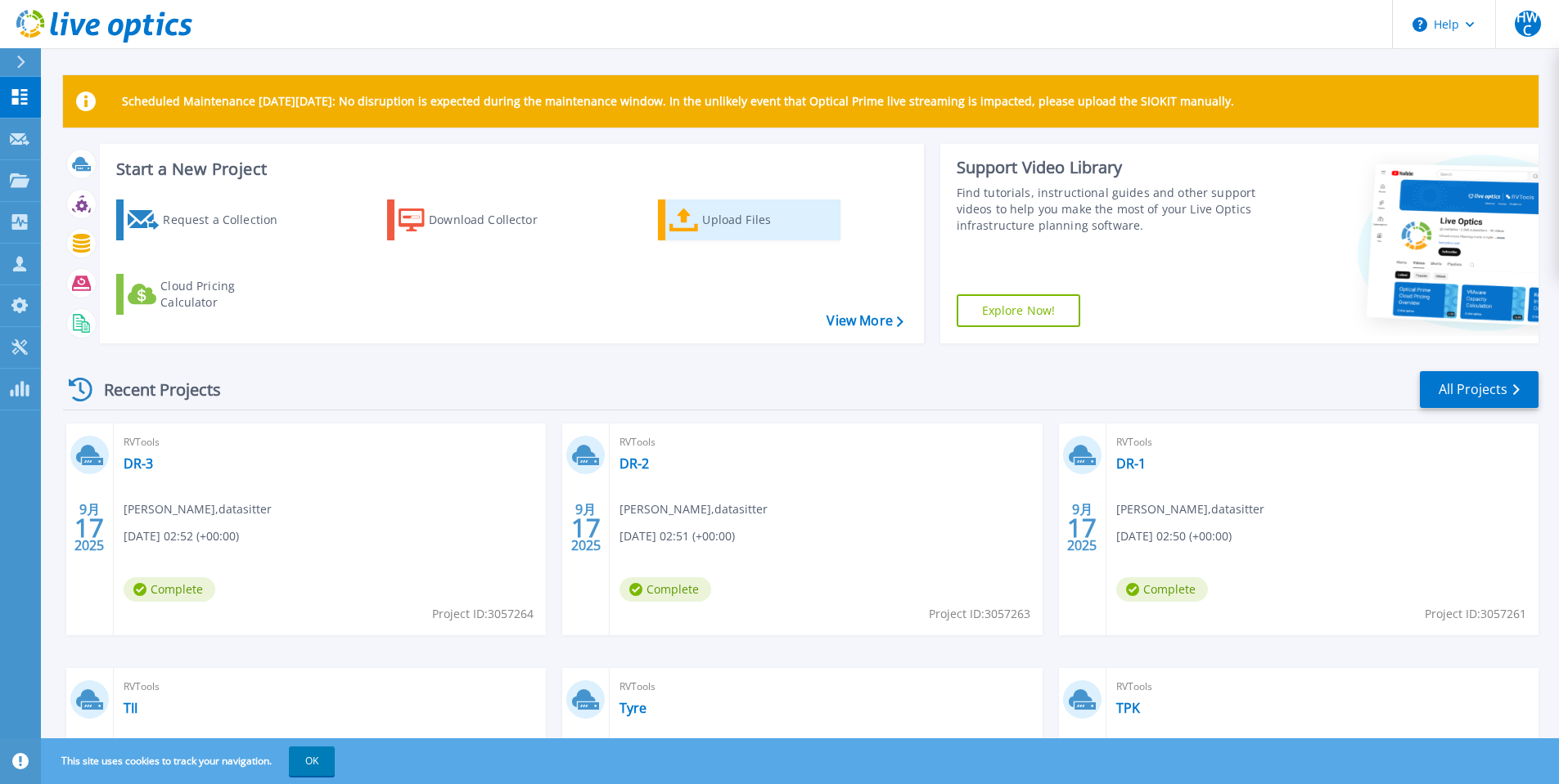
click at [705, 211] on div "Upload Files" at bounding box center [767, 220] width 131 height 33
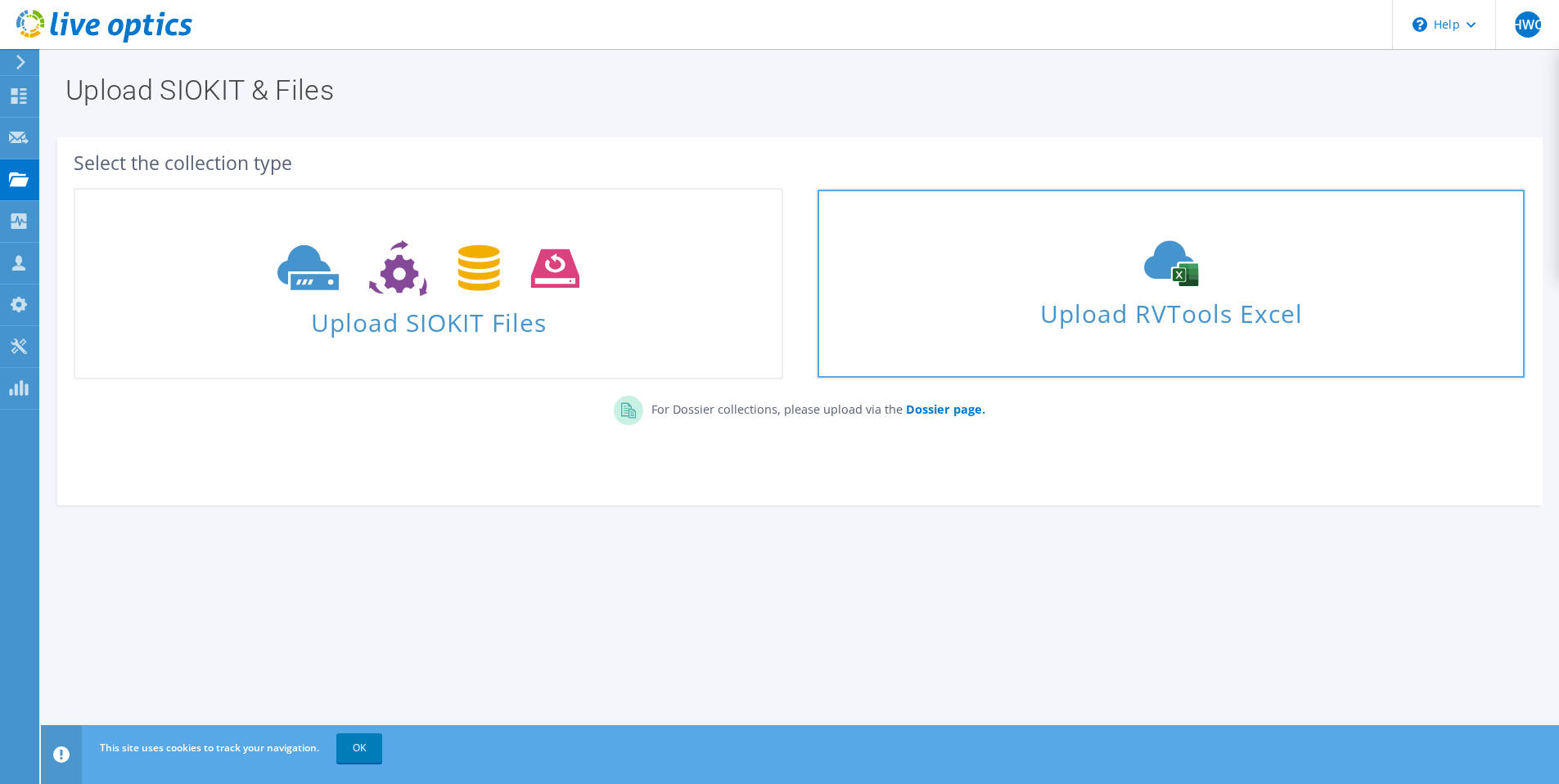
click at [1060, 293] on span "Upload RVTools Excel" at bounding box center [1170, 310] width 706 height 35
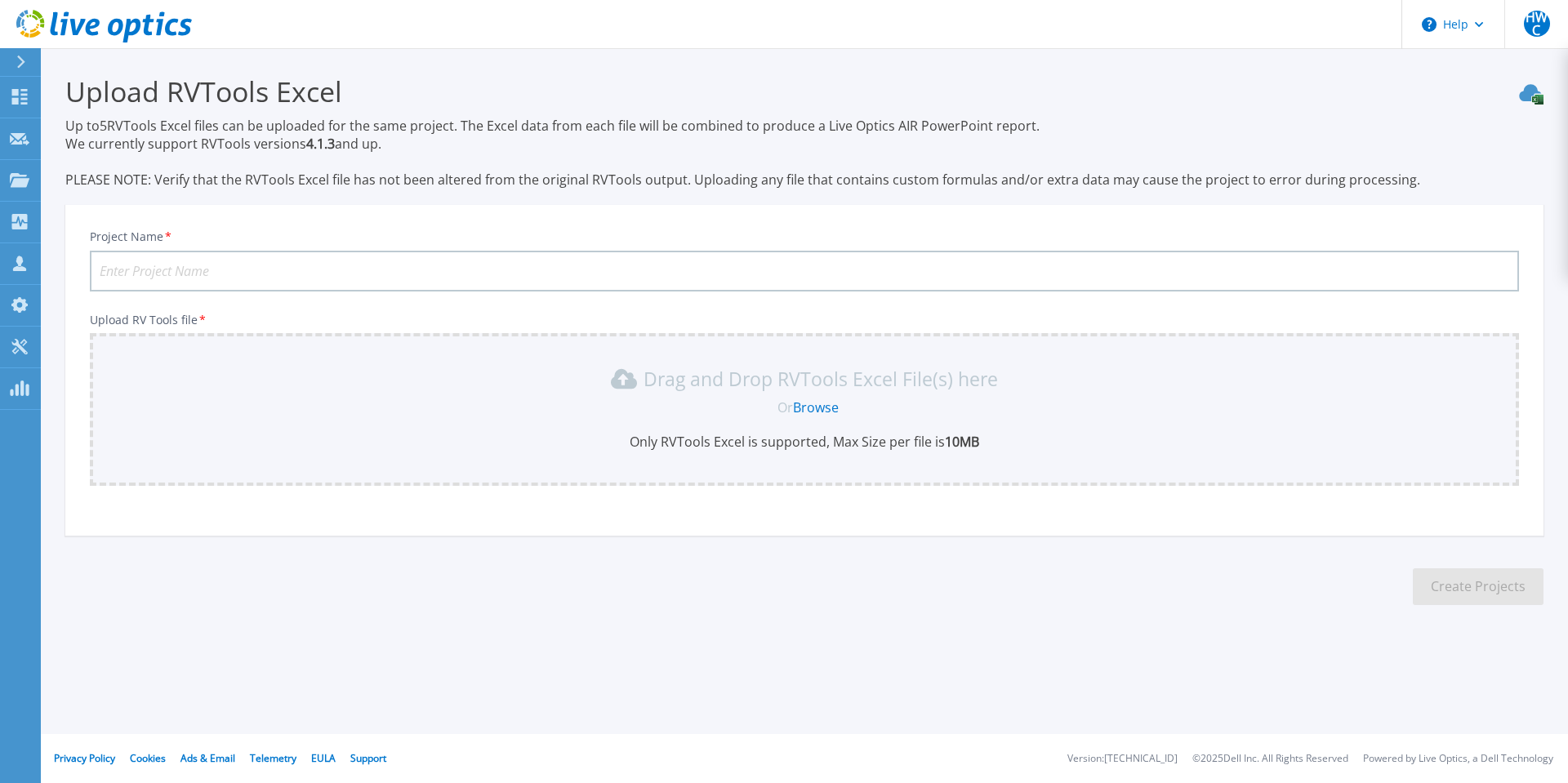
click at [414, 277] on input "Project Name *" at bounding box center [804, 271] width 1429 height 41
type input "DR-4"
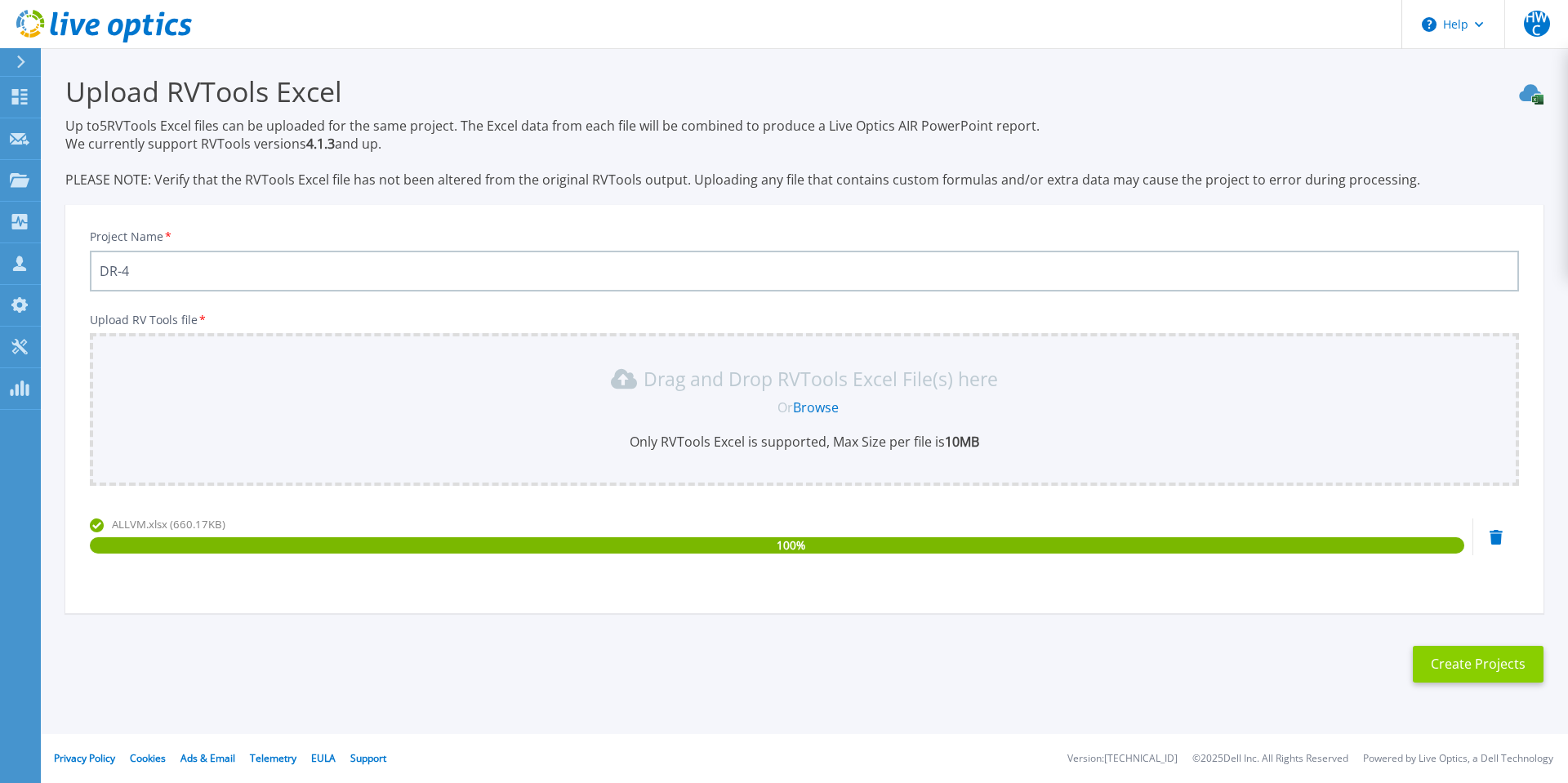
click at [1453, 660] on button "Create Projects" at bounding box center [1478, 664] width 130 height 36
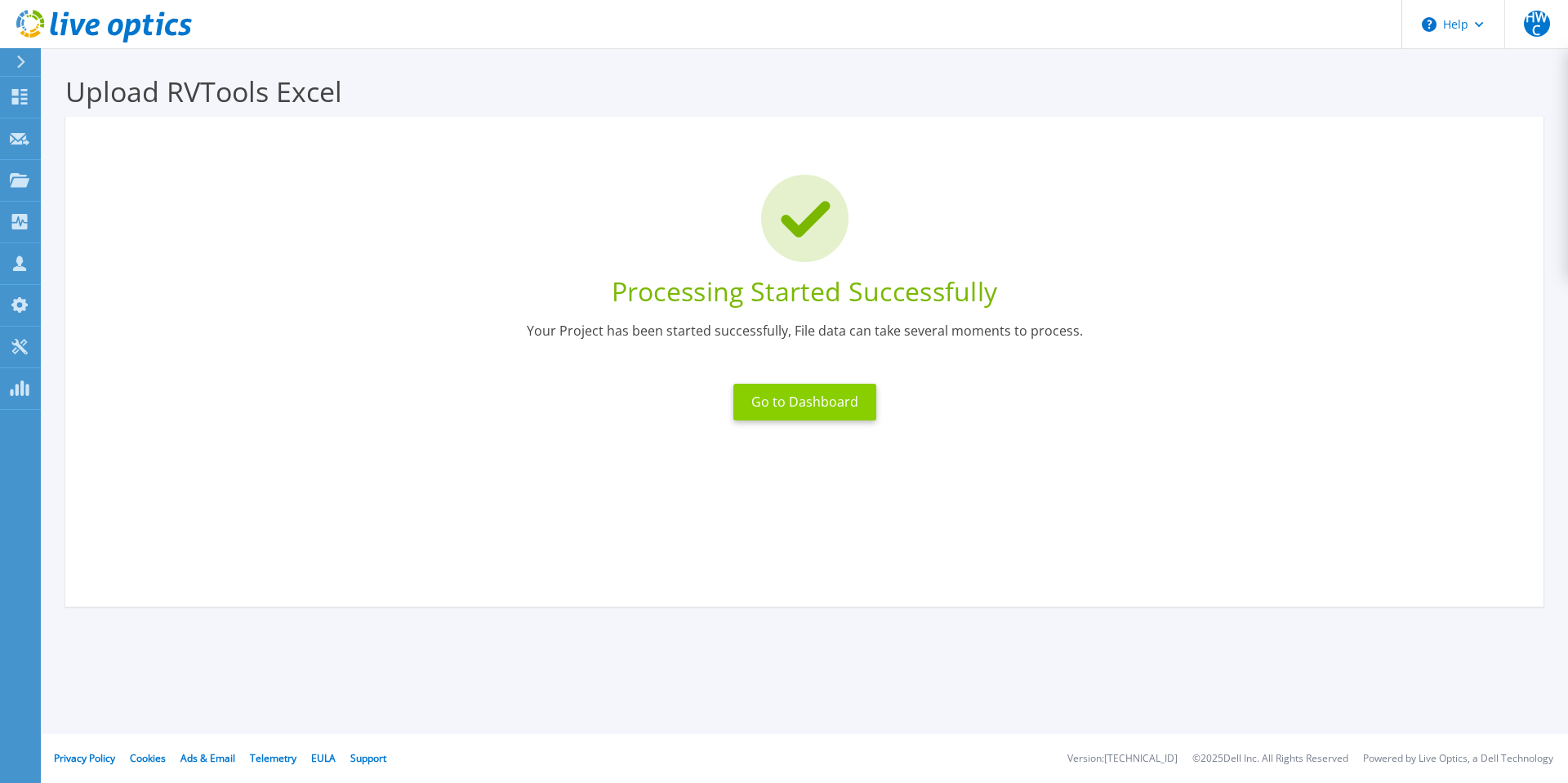
click at [784, 408] on button "Go to Dashboard" at bounding box center [804, 402] width 142 height 36
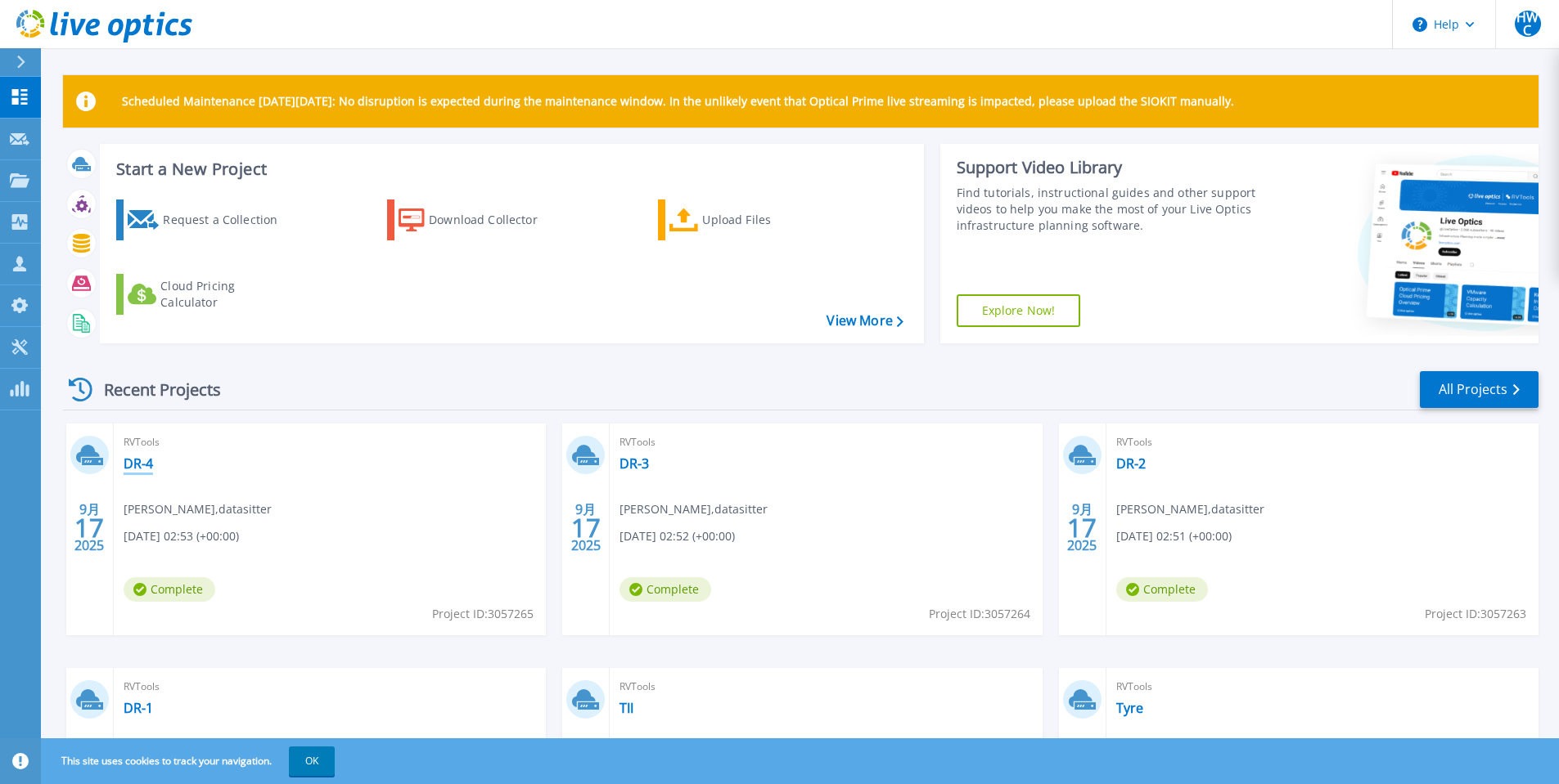
drag, startPoint x: 146, startPoint y: 469, endPoint x: 250, endPoint y: 475, distance: 104.2
click at [146, 469] on link "DR-4" at bounding box center [138, 464] width 30 height 17
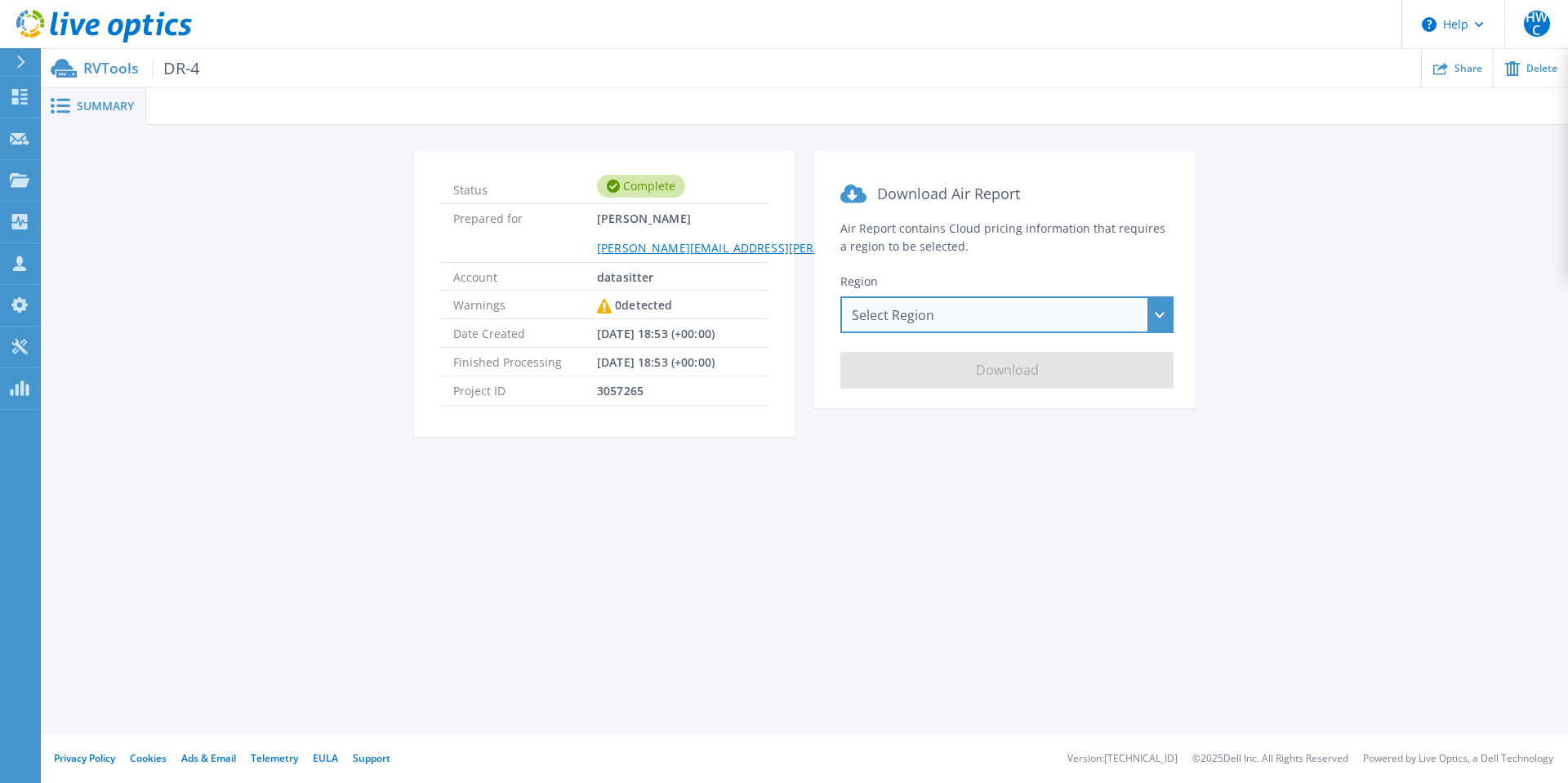
click at [1108, 313] on div "Select Region [GEOGRAPHIC_DATA] ([GEOGRAPHIC_DATA]) [GEOGRAPHIC_DATA] ([GEOGRAP…" at bounding box center [1006, 315] width 333 height 36
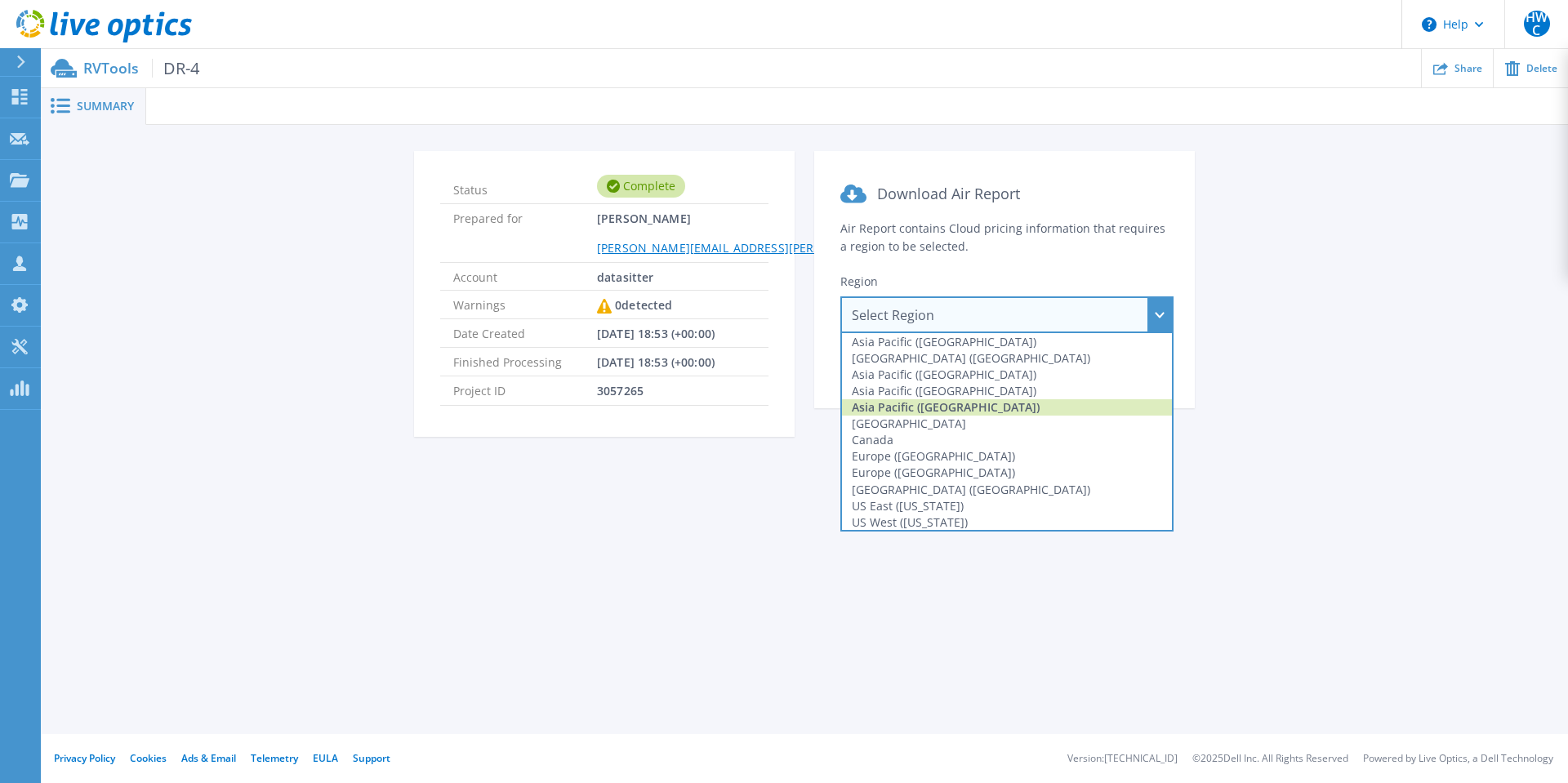
click at [948, 408] on div "Asia Pacific ([GEOGRAPHIC_DATA])" at bounding box center [1007, 408] width 330 height 17
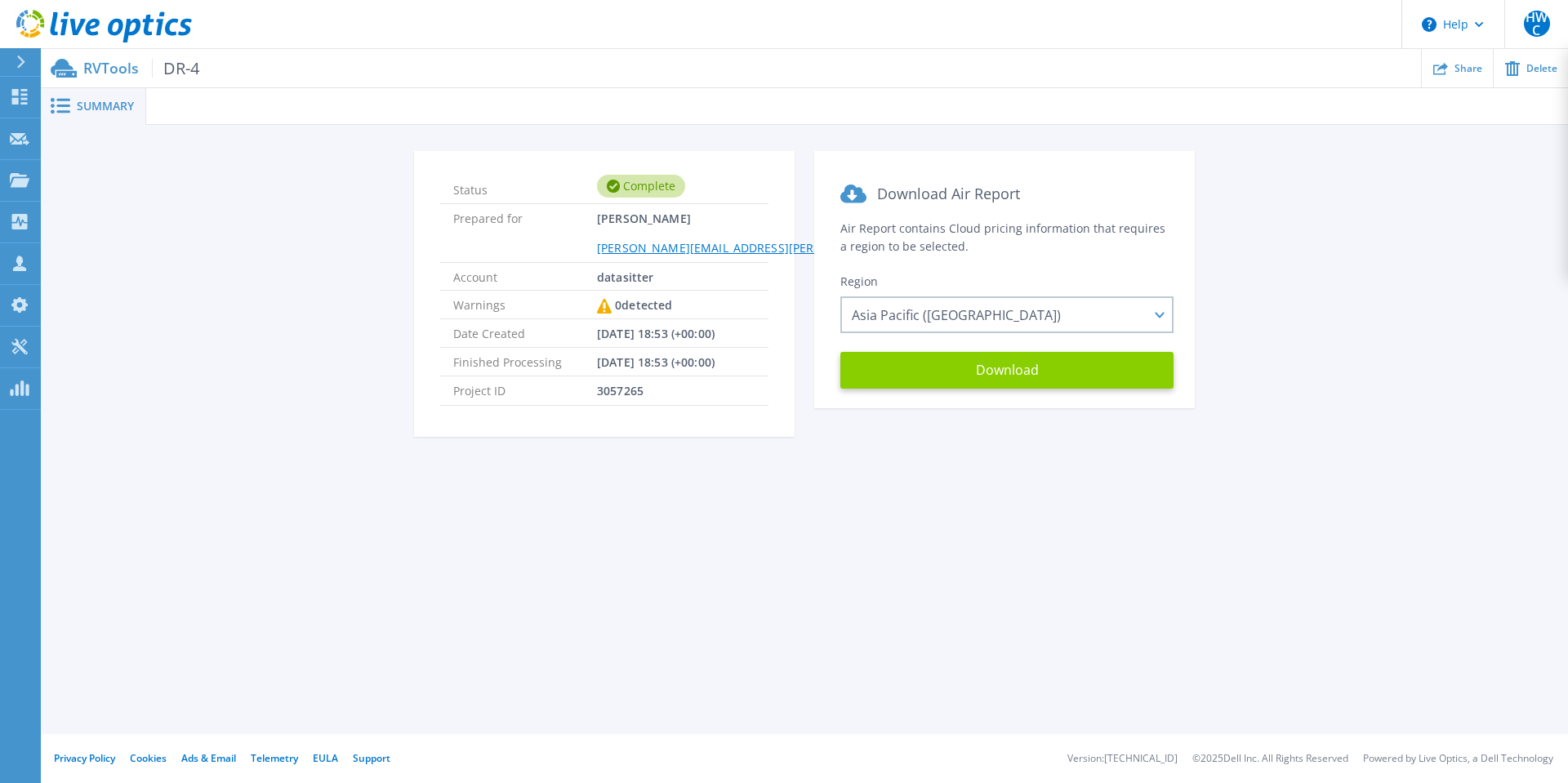
click at [953, 374] on button "Download" at bounding box center [1006, 370] width 333 height 36
